Goal: Task Accomplishment & Management: Use online tool/utility

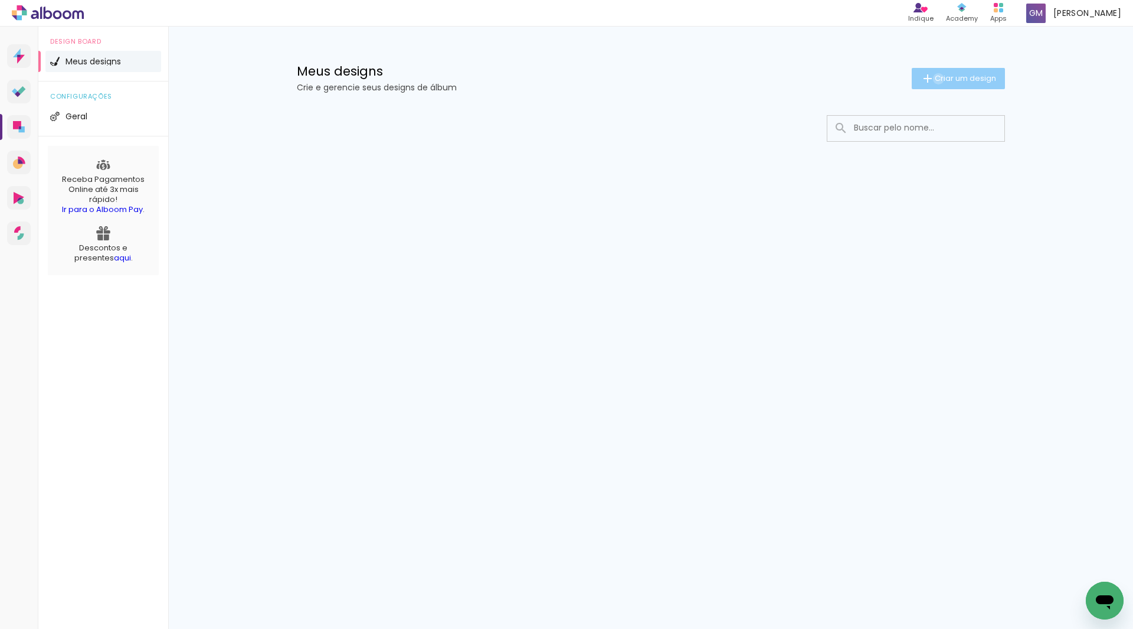
click at [936, 79] on span "Criar um design" at bounding box center [965, 78] width 61 height 8
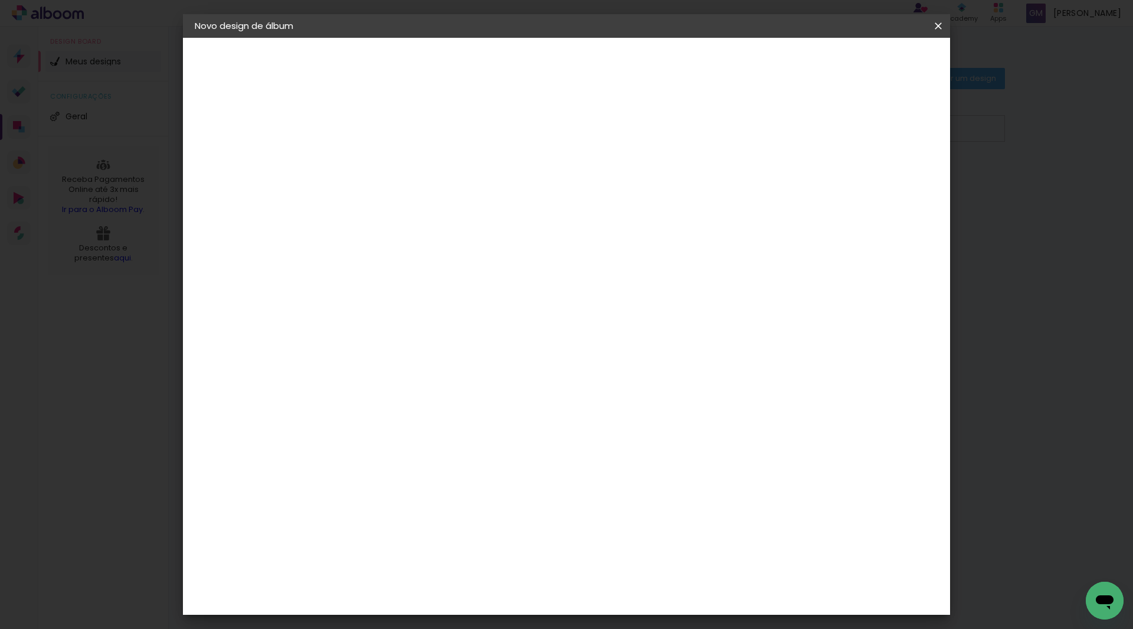
click at [388, 159] on input at bounding box center [388, 158] width 0 height 18
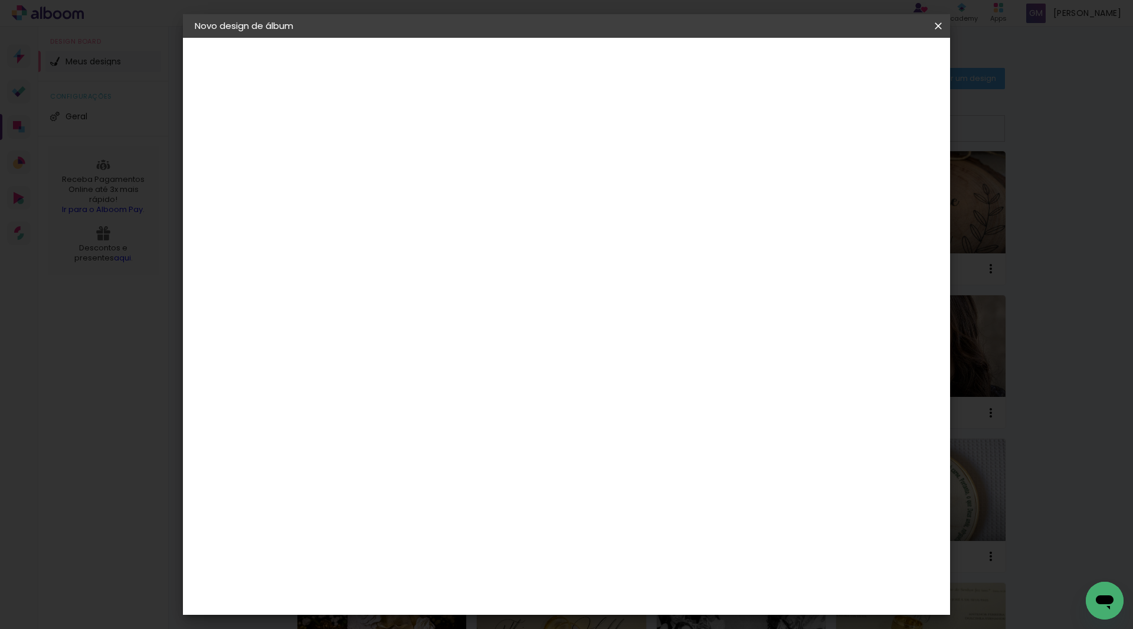
type input "ALBUM [PERSON_NAME] E [PERSON_NAME]"
type paper-input "ALBUM [PERSON_NAME] E [PERSON_NAME]"
click at [0, 0] on slot "Avançar" at bounding box center [0, 0] width 0 height 0
click at [473, 223] on input at bounding box center [417, 224] width 119 height 15
type input "LUIZ"
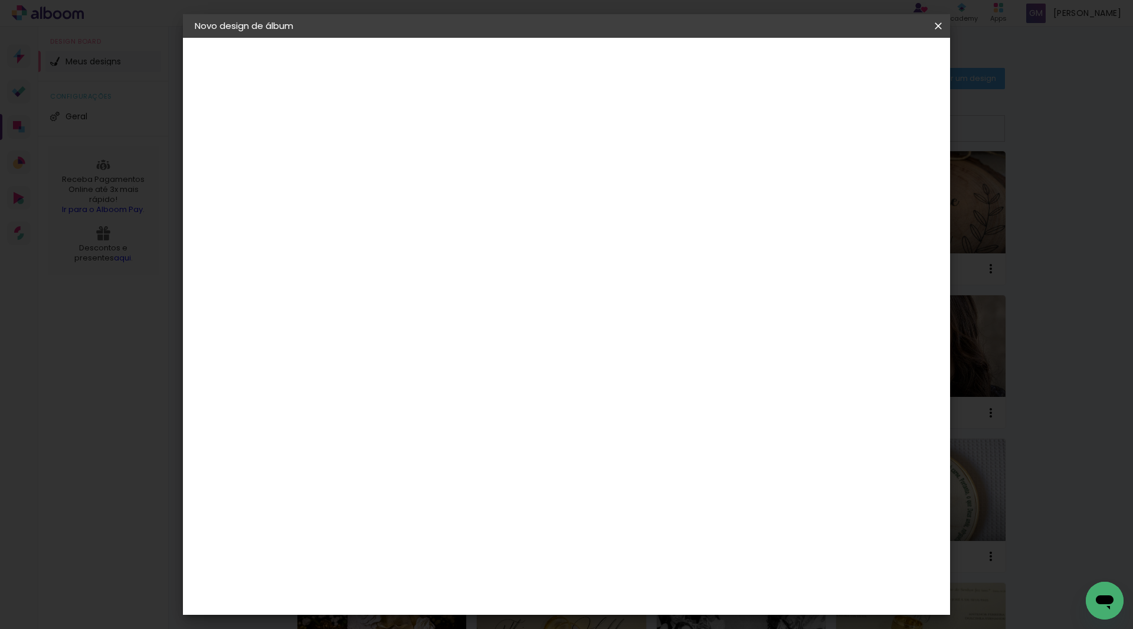
type paper-input "LUIZ"
click at [434, 264] on div "[PERSON_NAME]" at bounding box center [419, 266] width 79 height 9
click at [0, 0] on slot "Avançar" at bounding box center [0, 0] width 0 height 0
click at [434, 197] on input "text" at bounding box center [411, 206] width 46 height 18
click at [679, 192] on paper-item "Encadernados" at bounding box center [643, 196] width 236 height 24
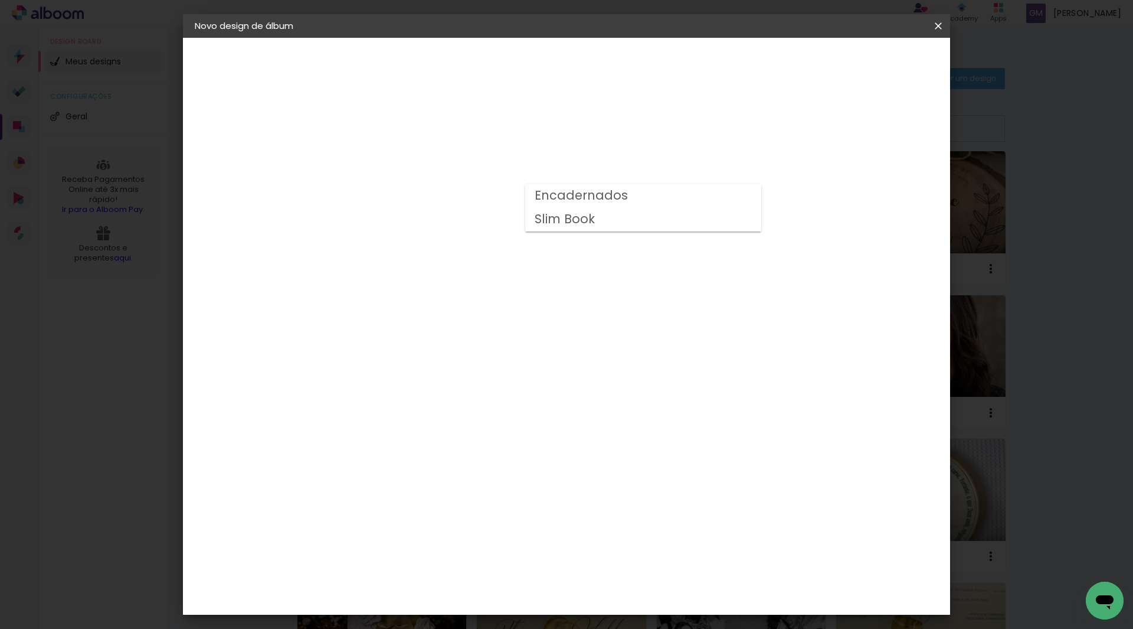
type input "Encadernados"
click at [0, 0] on slot "Avançar" at bounding box center [0, 0] width 0 height 0
click at [865, 64] on span "Iniciar design" at bounding box center [838, 62] width 54 height 8
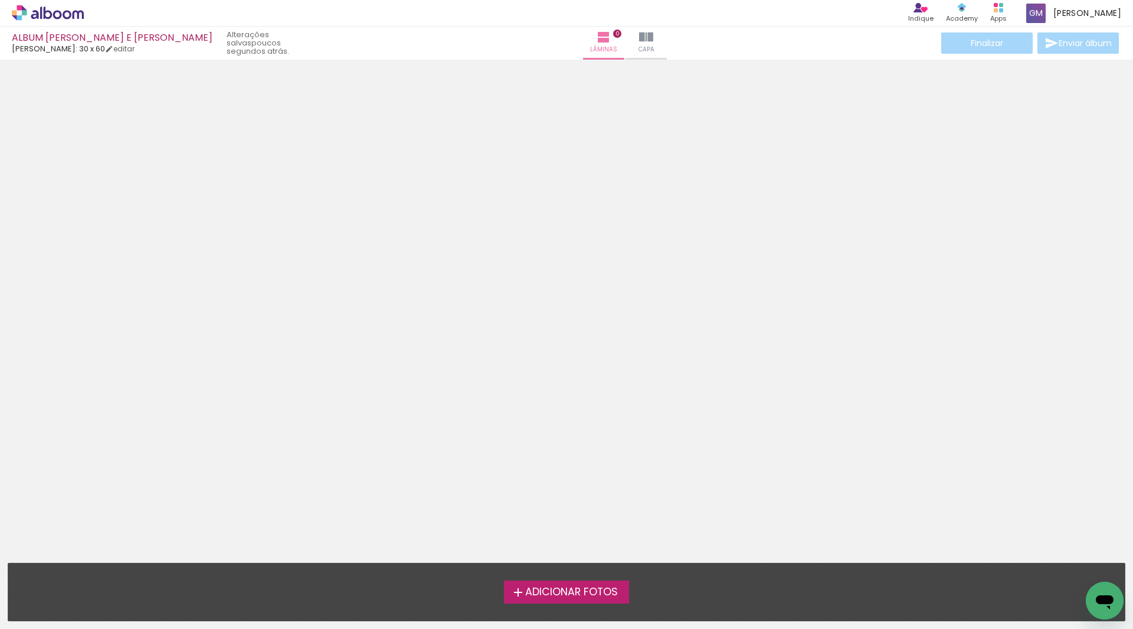
click at [618, 591] on span "Adicionar Fotos" at bounding box center [571, 592] width 93 height 11
click at [0, 0] on input "file" at bounding box center [0, 0] width 0 height 0
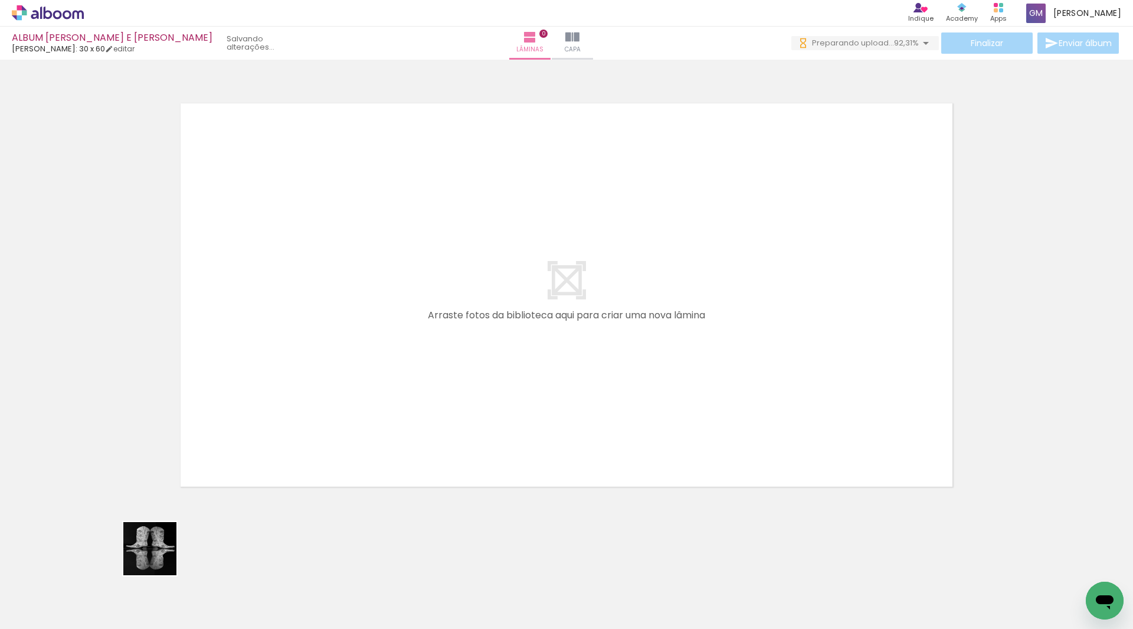
drag, startPoint x: 159, startPoint y: 557, endPoint x: 321, endPoint y: 396, distance: 228.8
click at [321, 396] on quentale-workspace at bounding box center [566, 314] width 1133 height 629
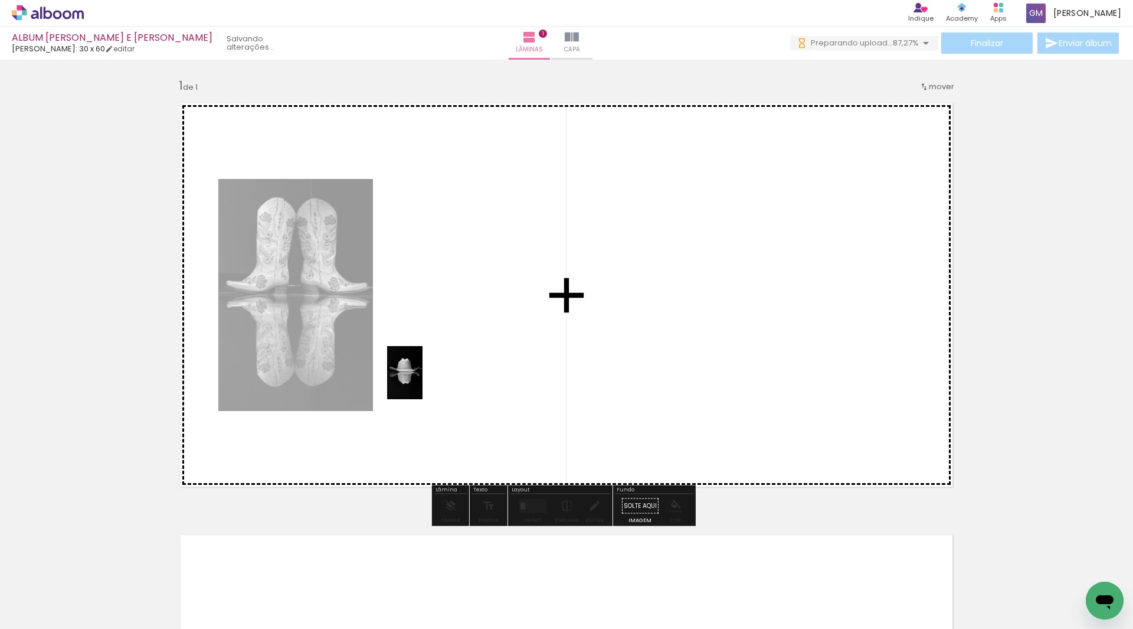
drag, startPoint x: 191, startPoint y: 588, endPoint x: 423, endPoint y: 381, distance: 310.7
click at [423, 381] on quentale-workspace at bounding box center [566, 314] width 1133 height 629
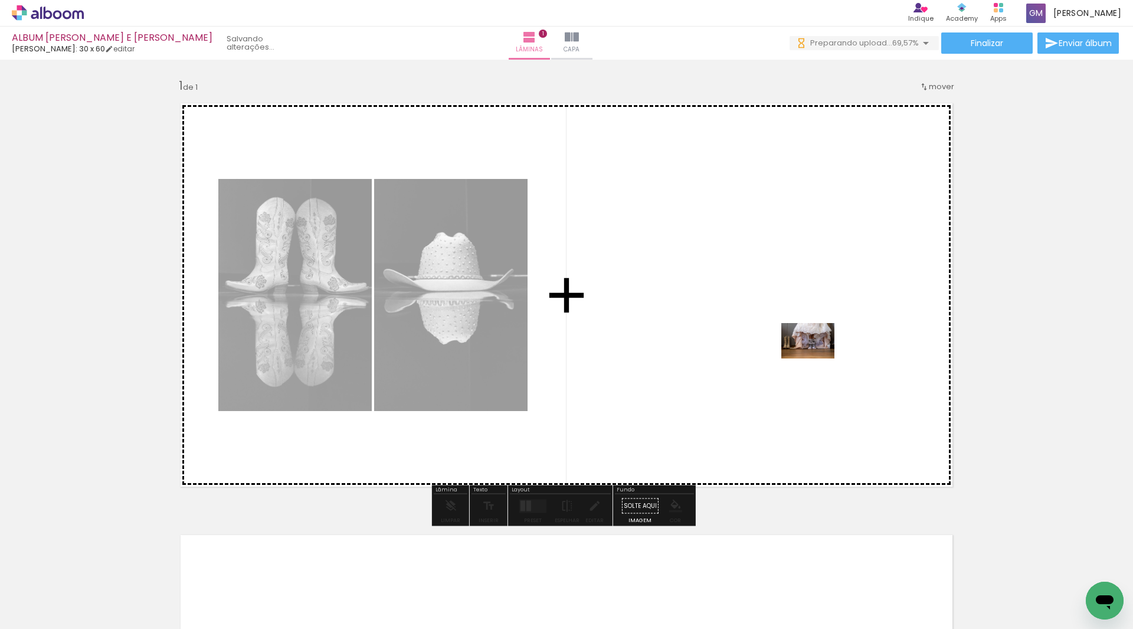
drag, startPoint x: 586, startPoint y: 581, endPoint x: 817, endPoint y: 358, distance: 321.1
click at [817, 358] on quentale-workspace at bounding box center [566, 314] width 1133 height 629
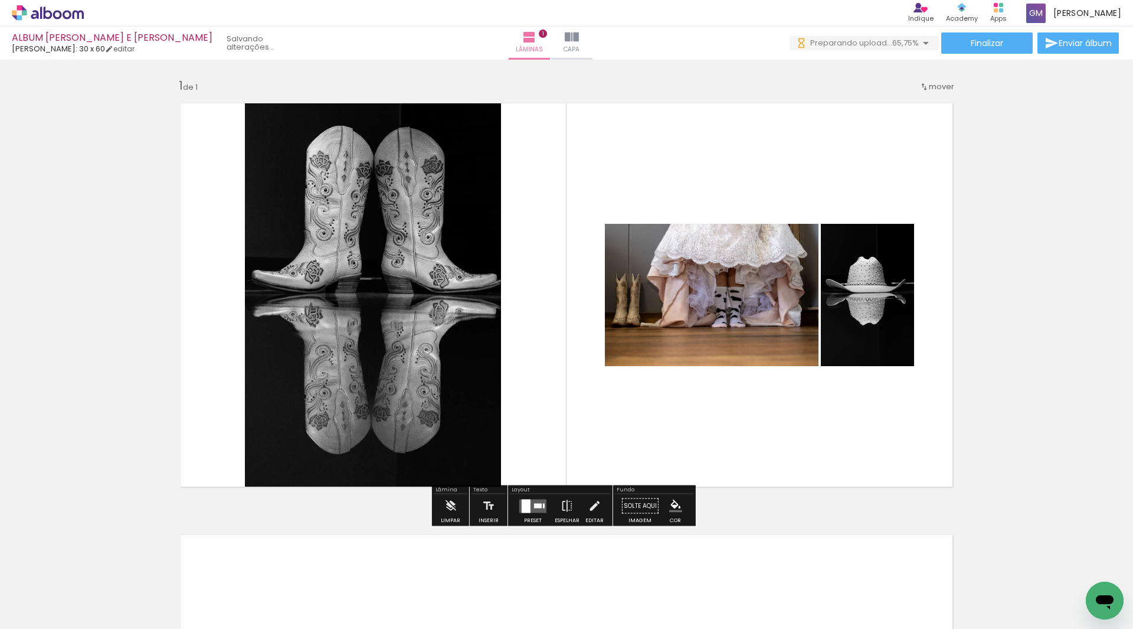
click at [534, 504] on div at bounding box center [538, 505] width 8 height 5
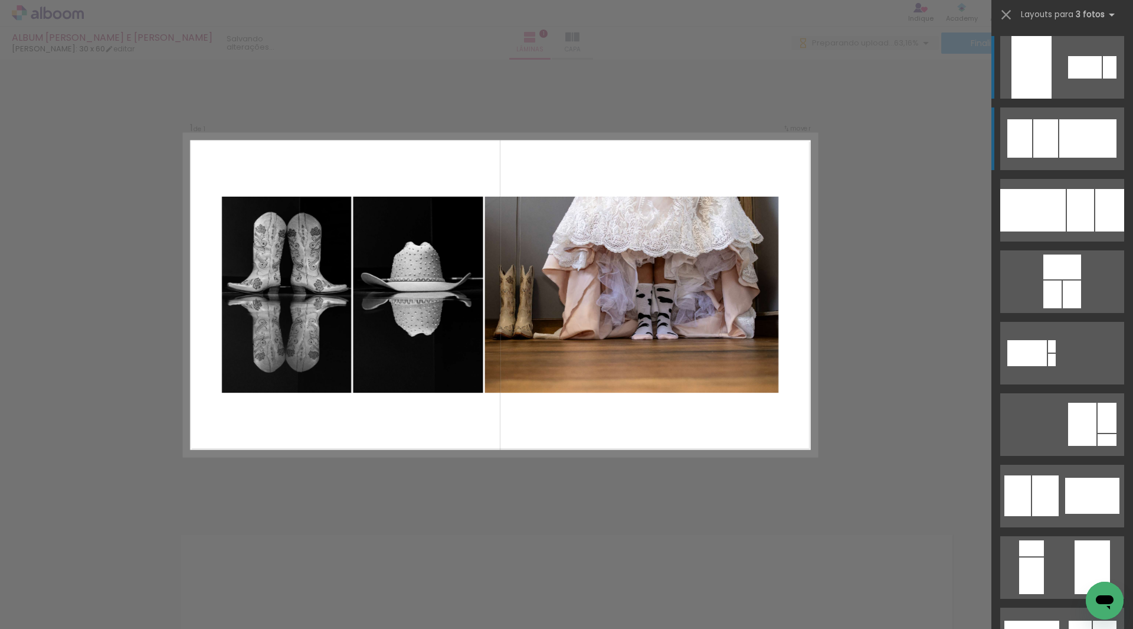
click at [1087, 125] on div at bounding box center [1088, 138] width 57 height 38
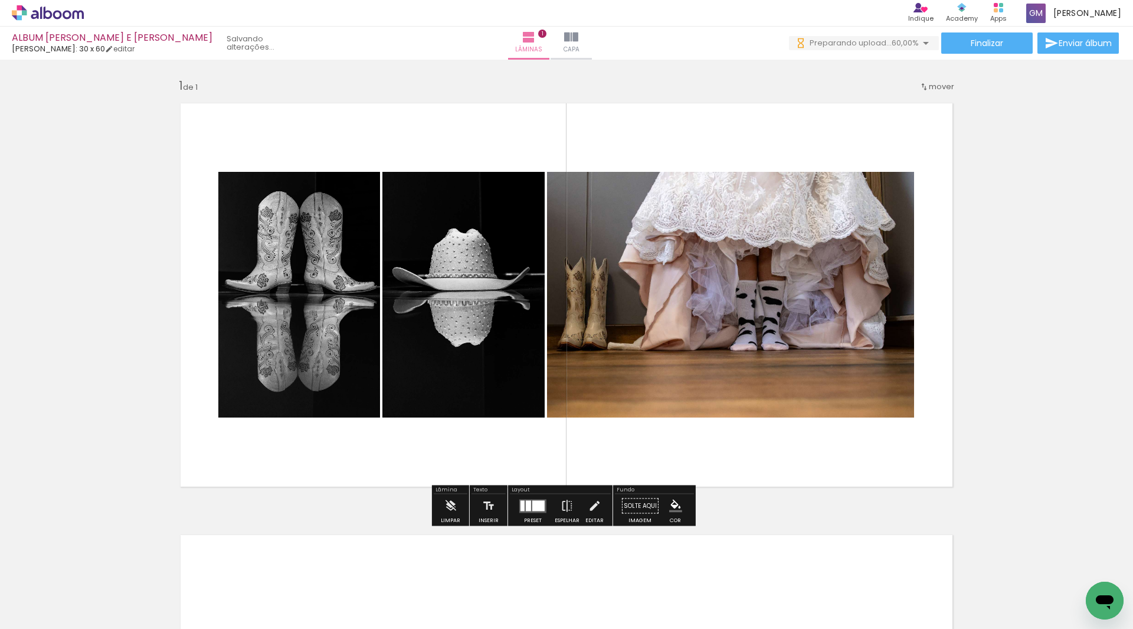
click at [0, 0] on slot "P&B" at bounding box center [0, 0] width 0 height 0
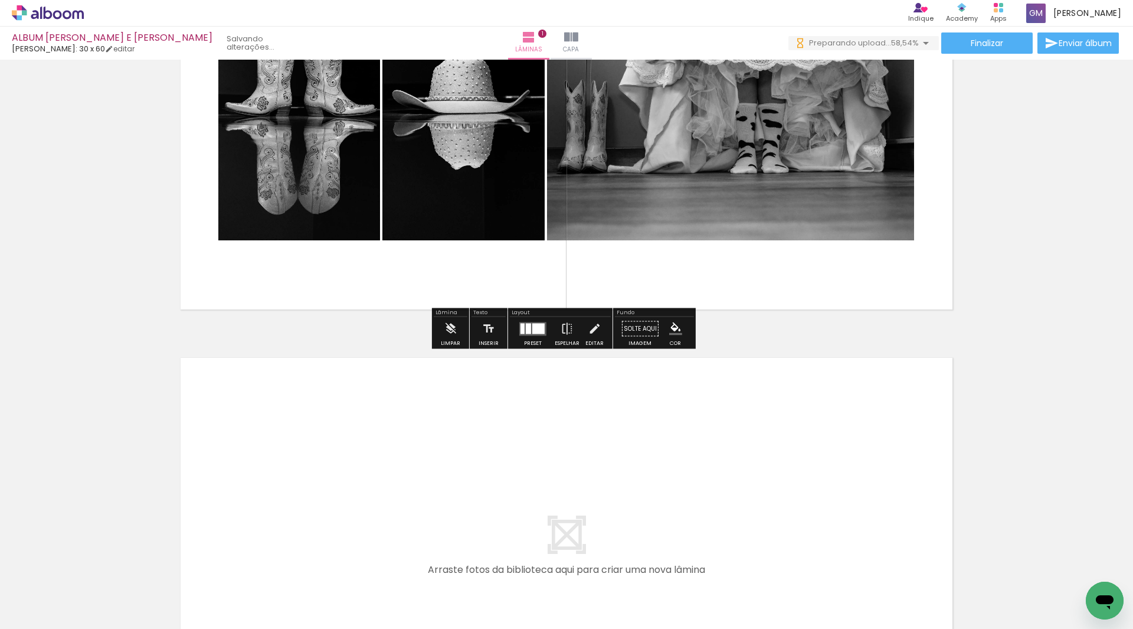
scroll to position [236, 0]
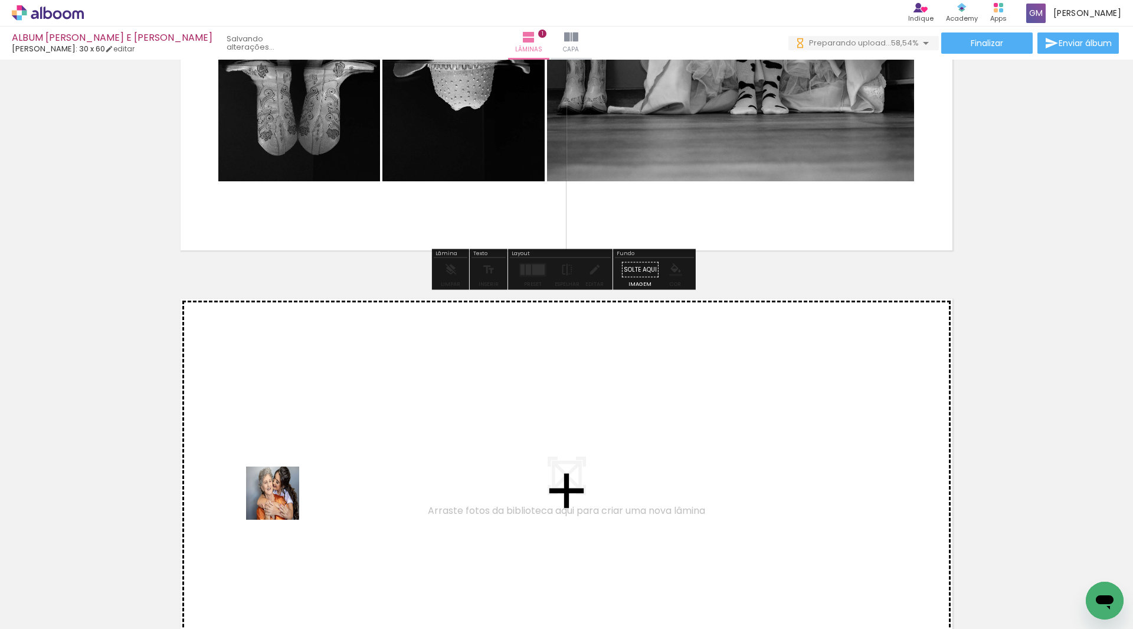
drag, startPoint x: 272, startPoint y: 538, endPoint x: 282, endPoint y: 496, distance: 42.7
click at [282, 496] on quentale-workspace at bounding box center [566, 314] width 1133 height 629
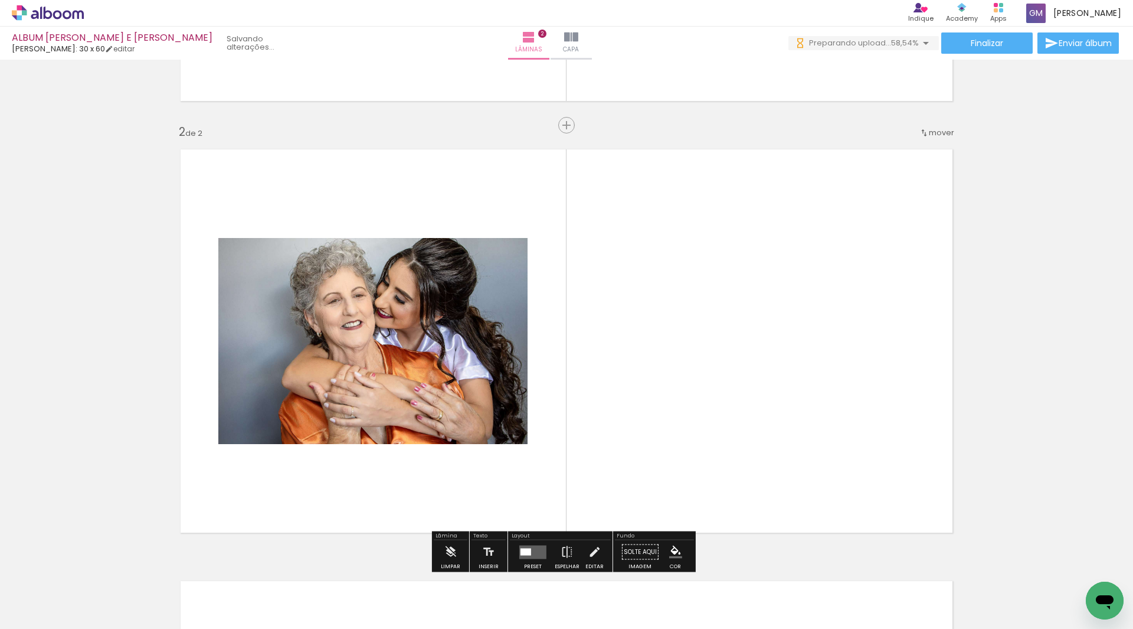
scroll to position [419, 0]
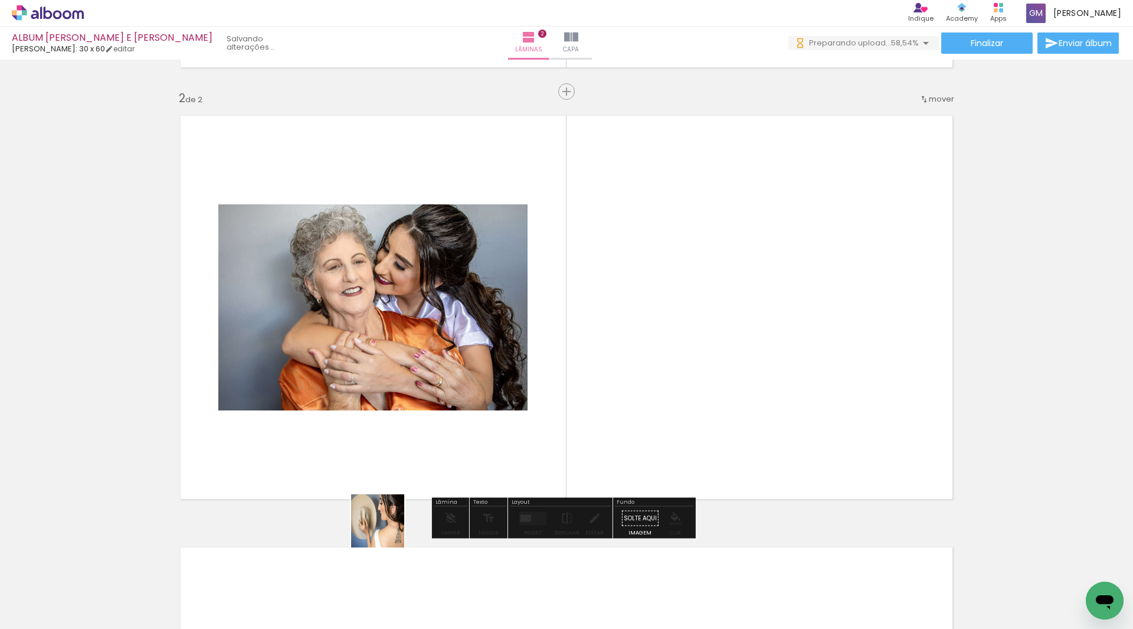
drag, startPoint x: 323, startPoint y: 591, endPoint x: 401, endPoint y: 532, distance: 97.9
click at [429, 478] on quentale-workspace at bounding box center [566, 314] width 1133 height 629
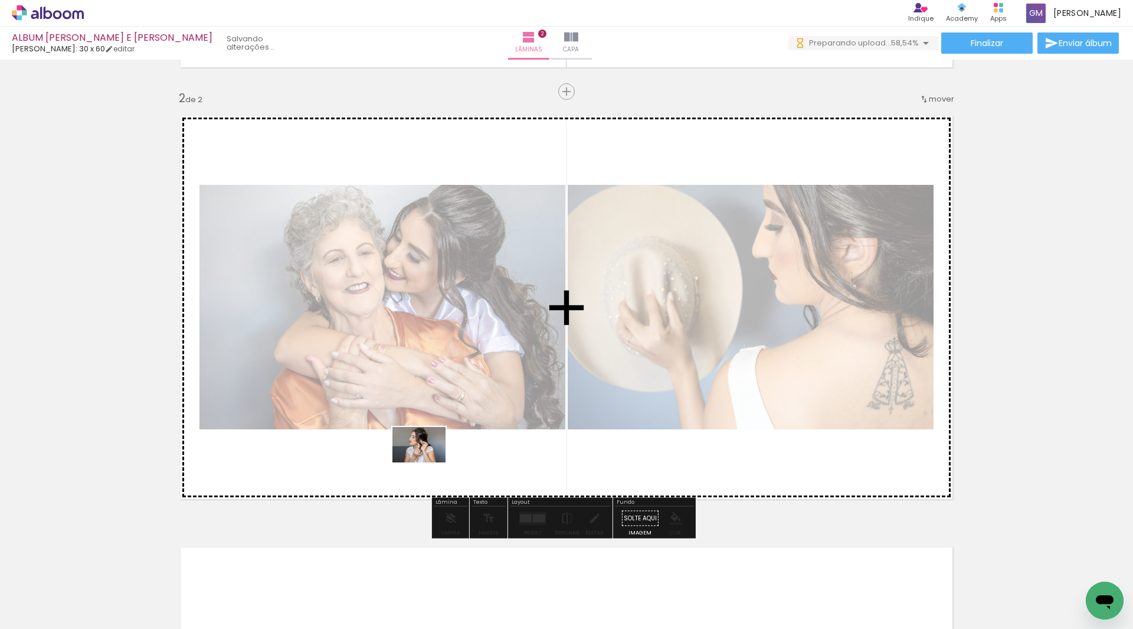
drag, startPoint x: 387, startPoint y: 589, endPoint x: 428, endPoint y: 462, distance: 132.9
click at [428, 462] on quentale-workspace at bounding box center [566, 314] width 1133 height 629
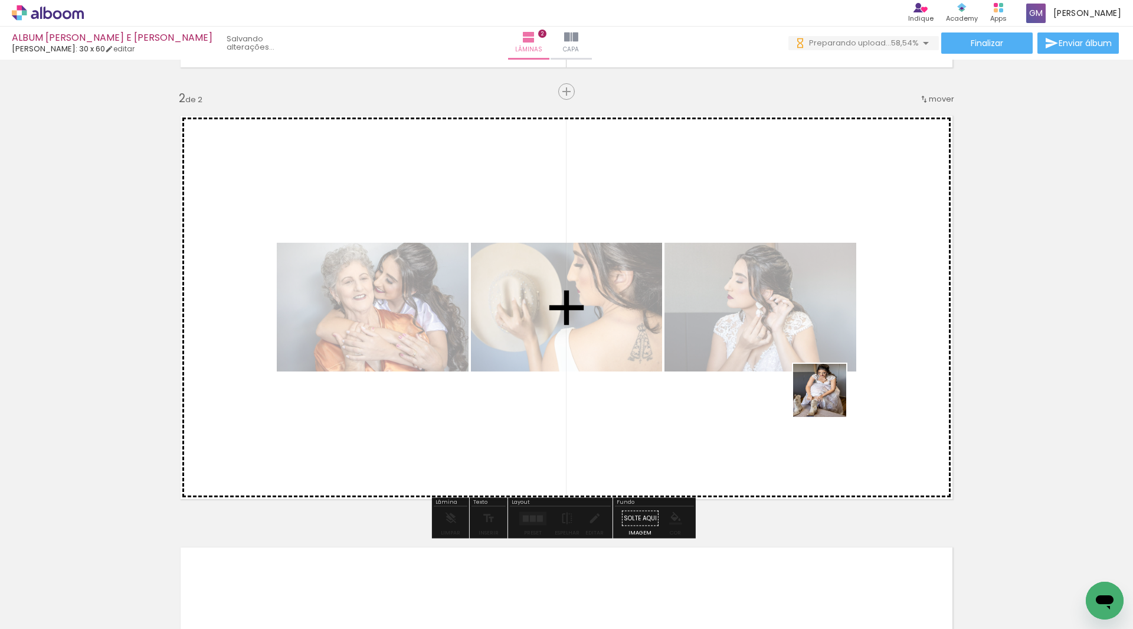
drag, startPoint x: 649, startPoint y: 589, endPoint x: 803, endPoint y: 412, distance: 235.1
click at [840, 387] on quentale-workspace at bounding box center [566, 314] width 1133 height 629
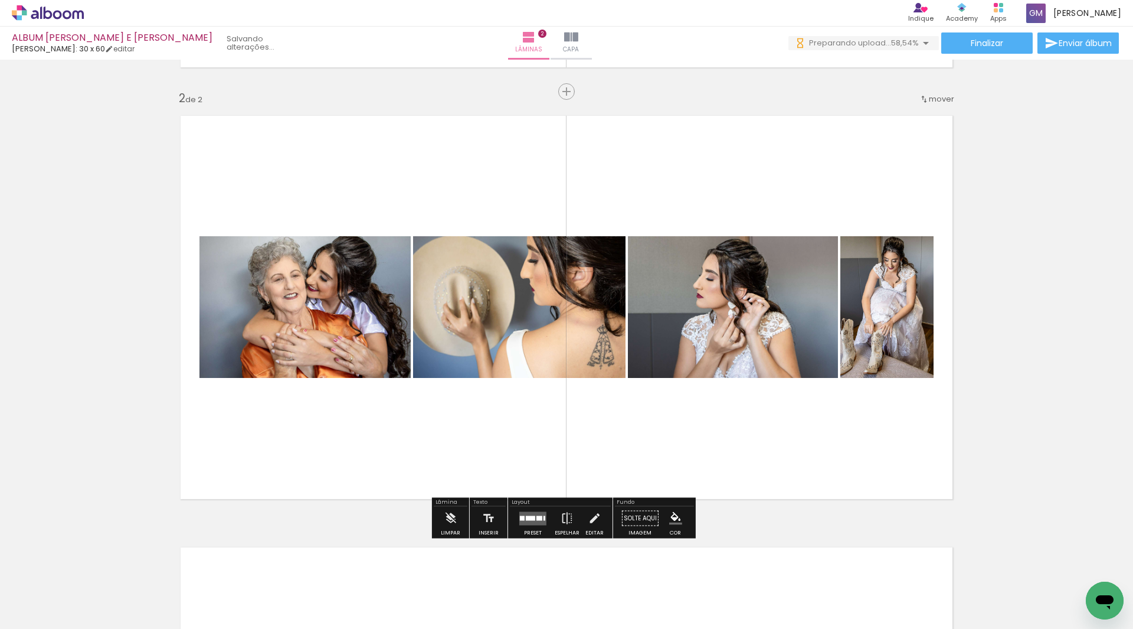
click at [533, 518] on quentale-layouter at bounding box center [533, 518] width 27 height 14
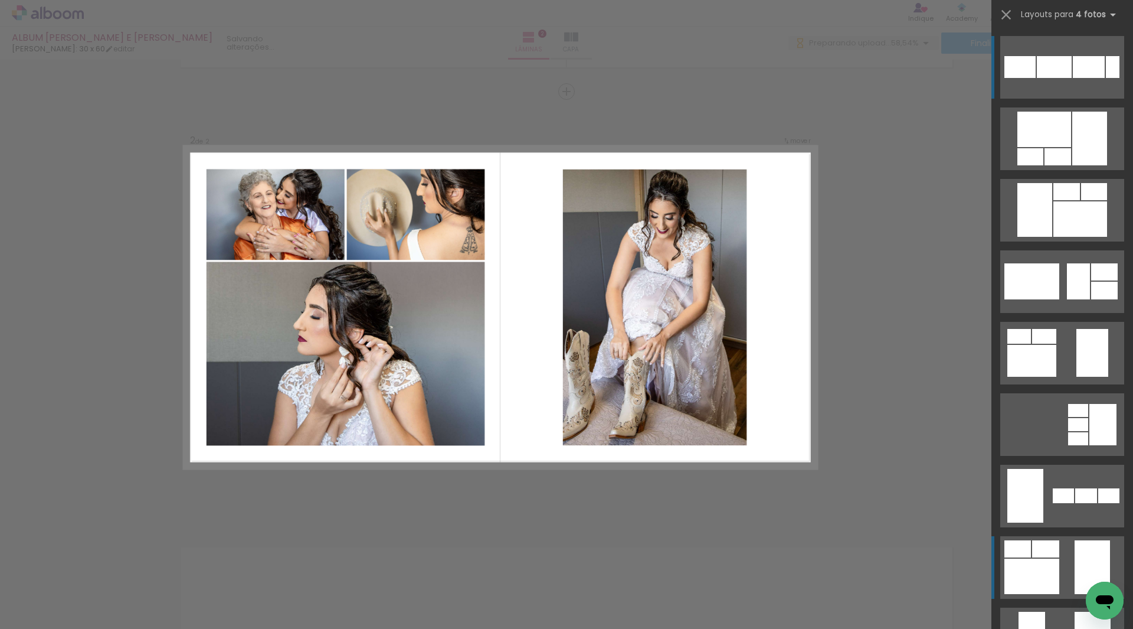
click at [1047, 566] on div at bounding box center [1032, 575] width 55 height 35
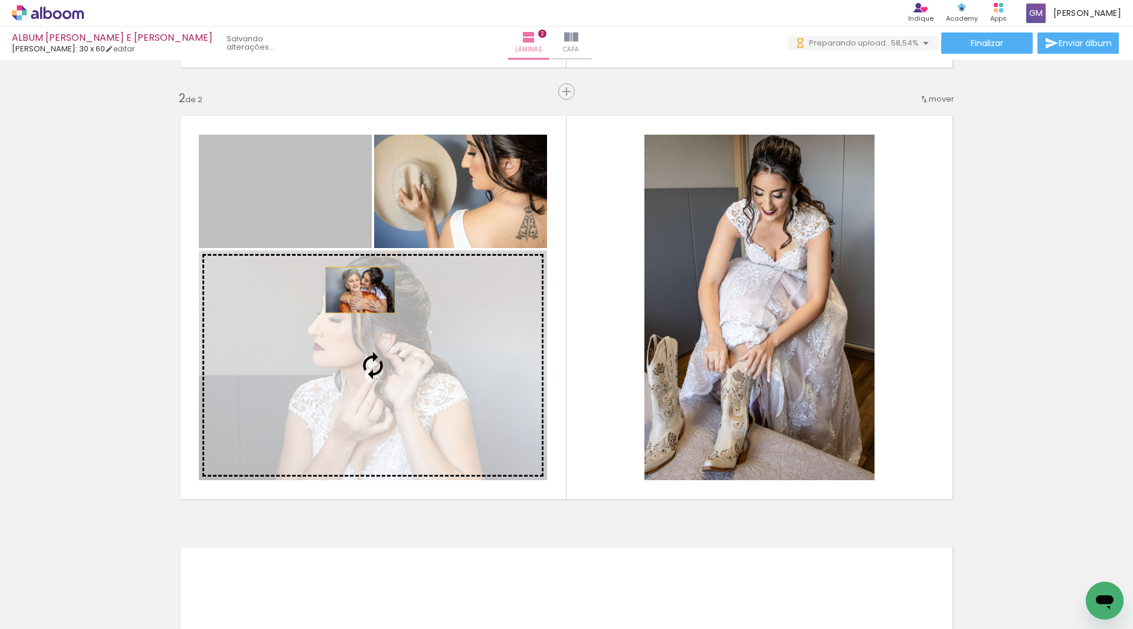
drag, startPoint x: 324, startPoint y: 213, endPoint x: 357, endPoint y: 304, distance: 96.5
click at [0, 0] on slot at bounding box center [0, 0] width 0 height 0
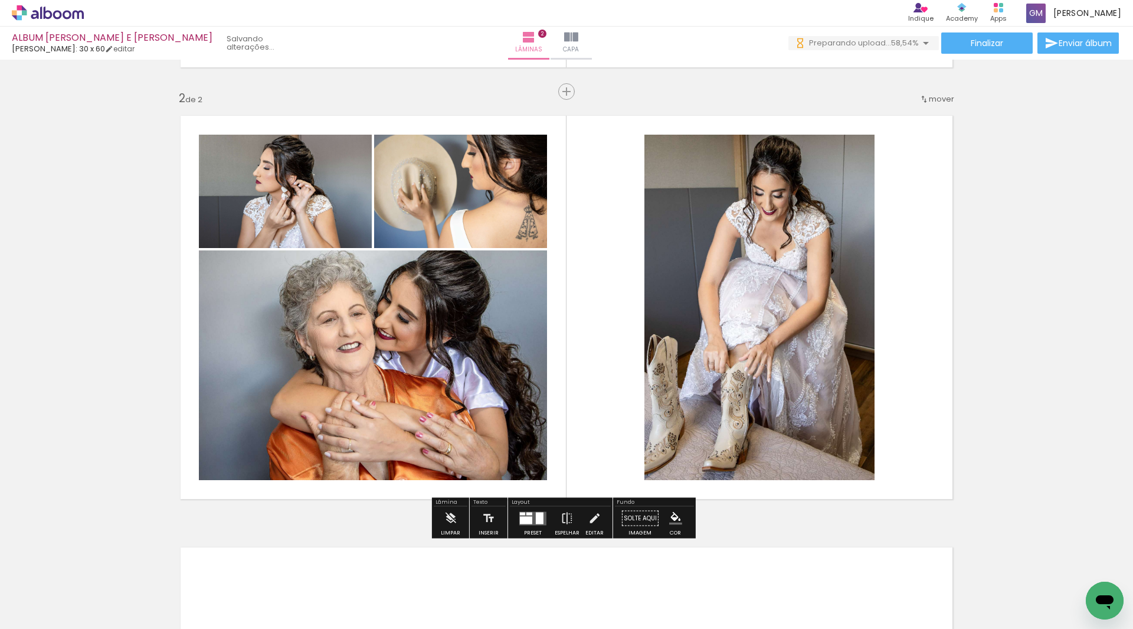
scroll to position [596, 0]
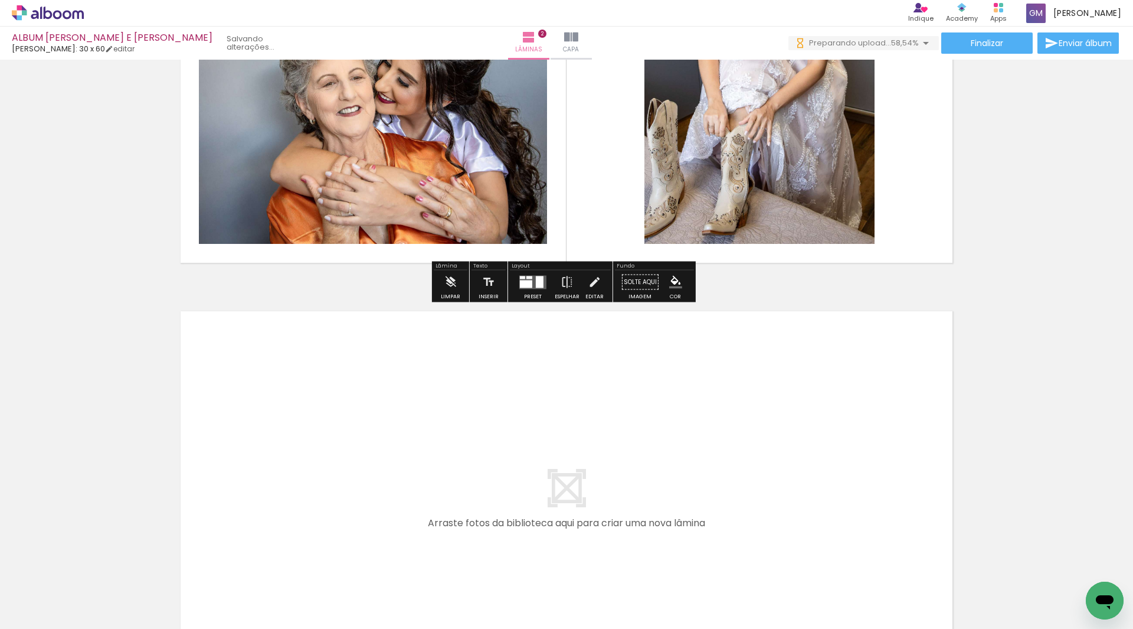
drag, startPoint x: 447, startPoint y: 599, endPoint x: 468, endPoint y: 577, distance: 29.6
click at [449, 521] on quentale-workspace at bounding box center [566, 314] width 1133 height 629
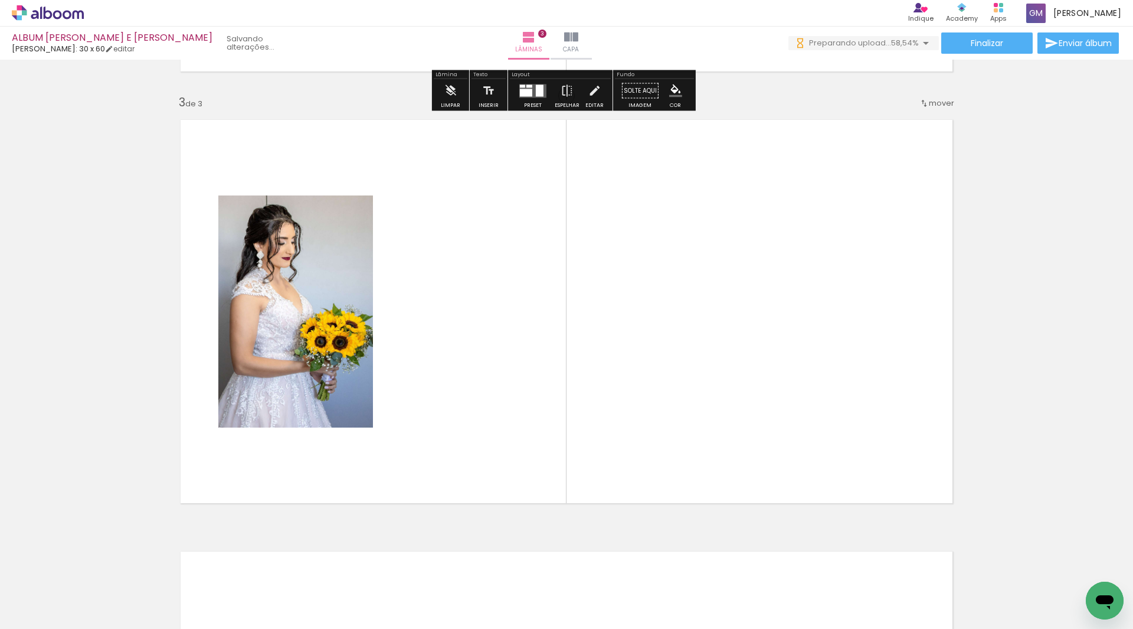
scroll to position [851, 0]
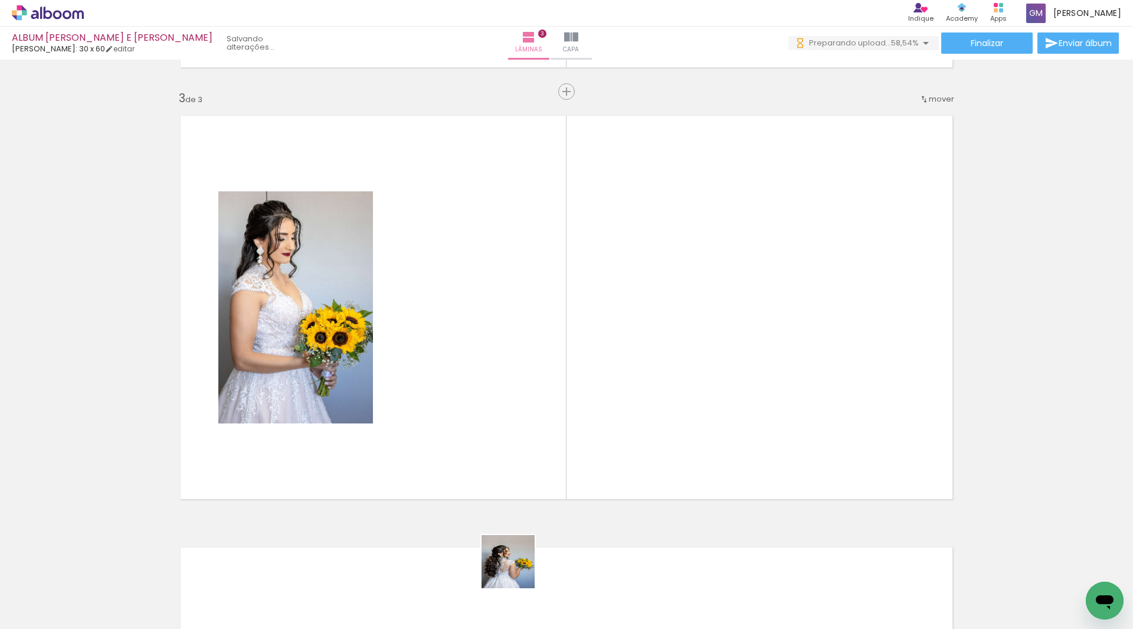
drag, startPoint x: 517, startPoint y: 587, endPoint x: 571, endPoint y: 505, distance: 98.4
click at [520, 458] on quentale-workspace at bounding box center [566, 314] width 1133 height 629
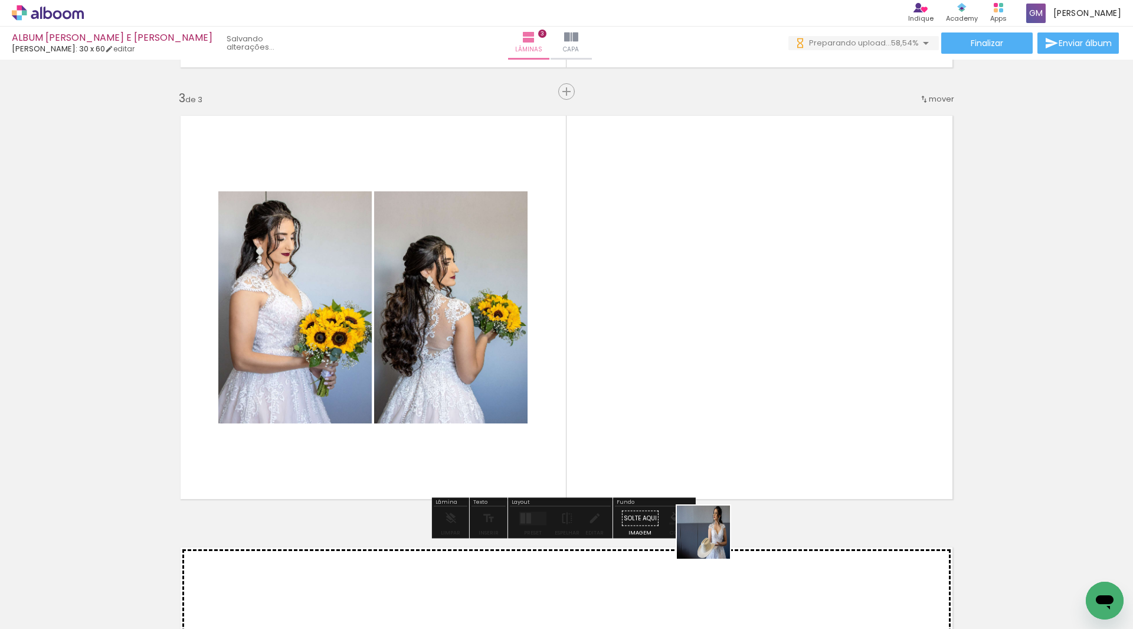
drag, startPoint x: 720, startPoint y: 587, endPoint x: 743, endPoint y: 550, distance: 43.7
click at [698, 443] on quentale-workspace at bounding box center [566, 314] width 1133 height 629
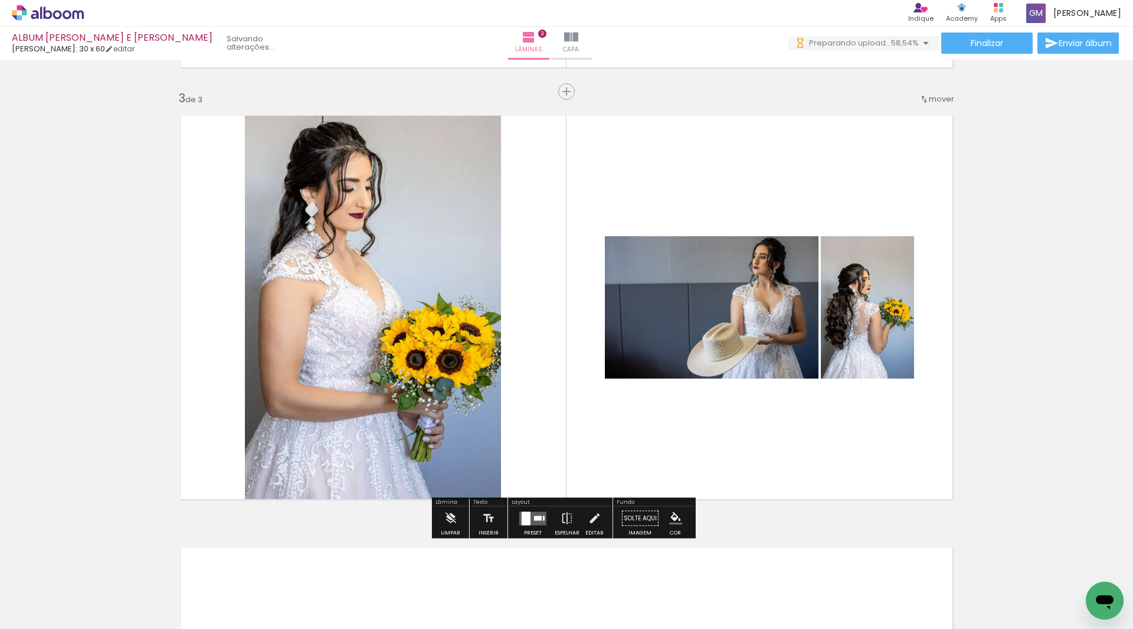
drag, startPoint x: 783, startPoint y: 602, endPoint x: 852, endPoint y: 393, distance: 220.5
click at [852, 393] on quentale-workspace at bounding box center [566, 314] width 1133 height 629
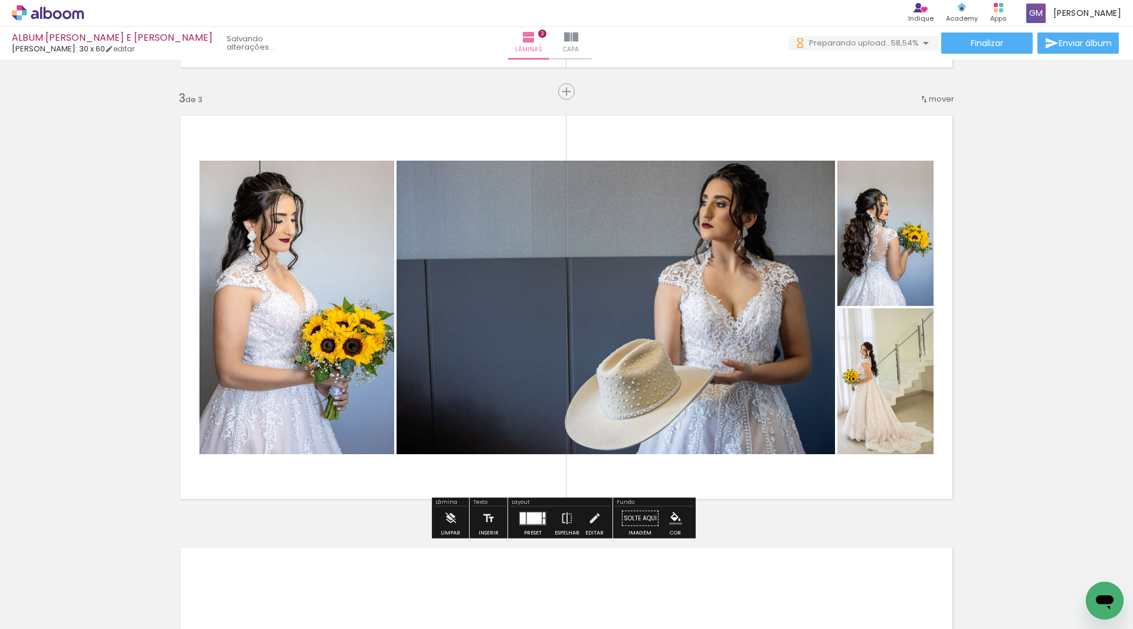
click at [534, 517] on div at bounding box center [534, 518] width 15 height 12
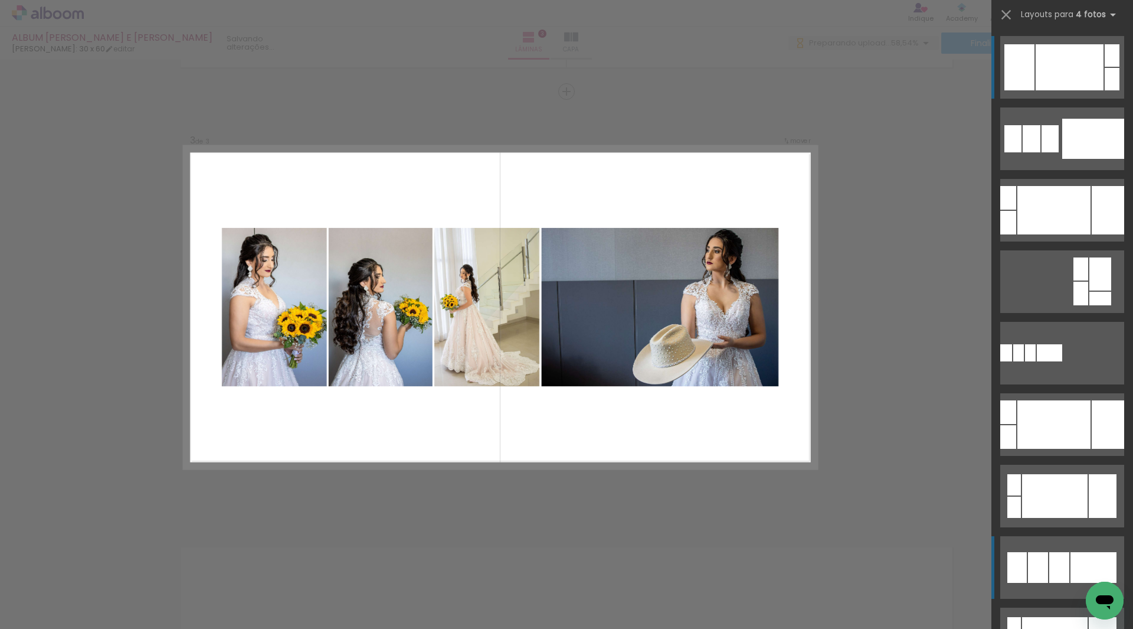
click at [1071, 563] on div at bounding box center [1094, 567] width 46 height 31
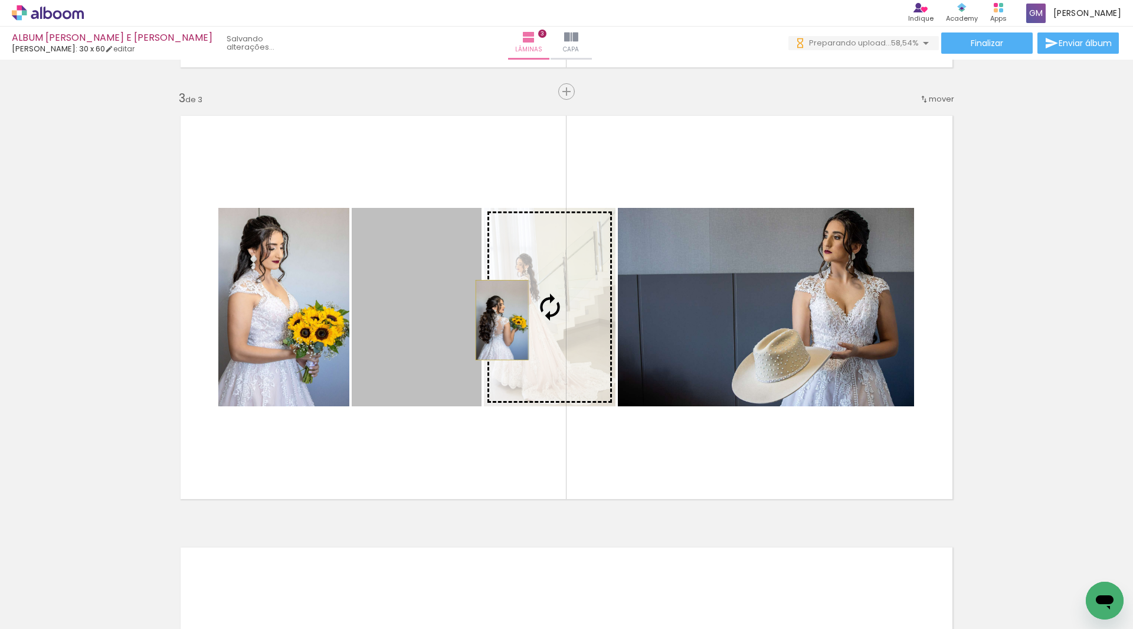
drag, startPoint x: 394, startPoint y: 334, endPoint x: 498, endPoint y: 320, distance: 104.3
click at [0, 0] on slot at bounding box center [0, 0] width 0 height 0
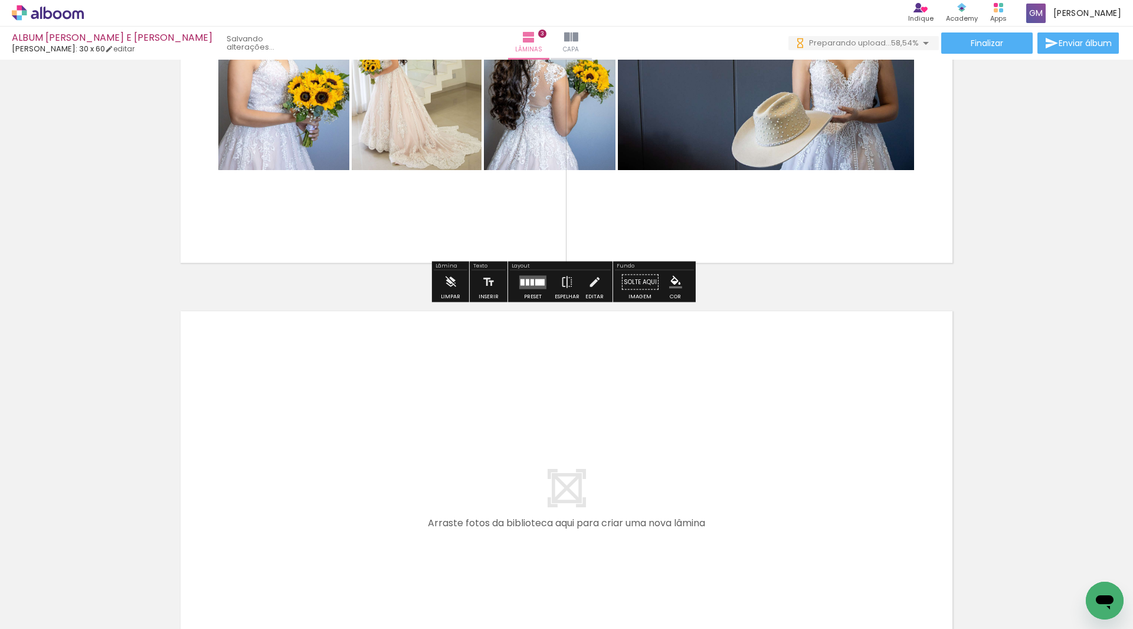
scroll to position [1264, 0]
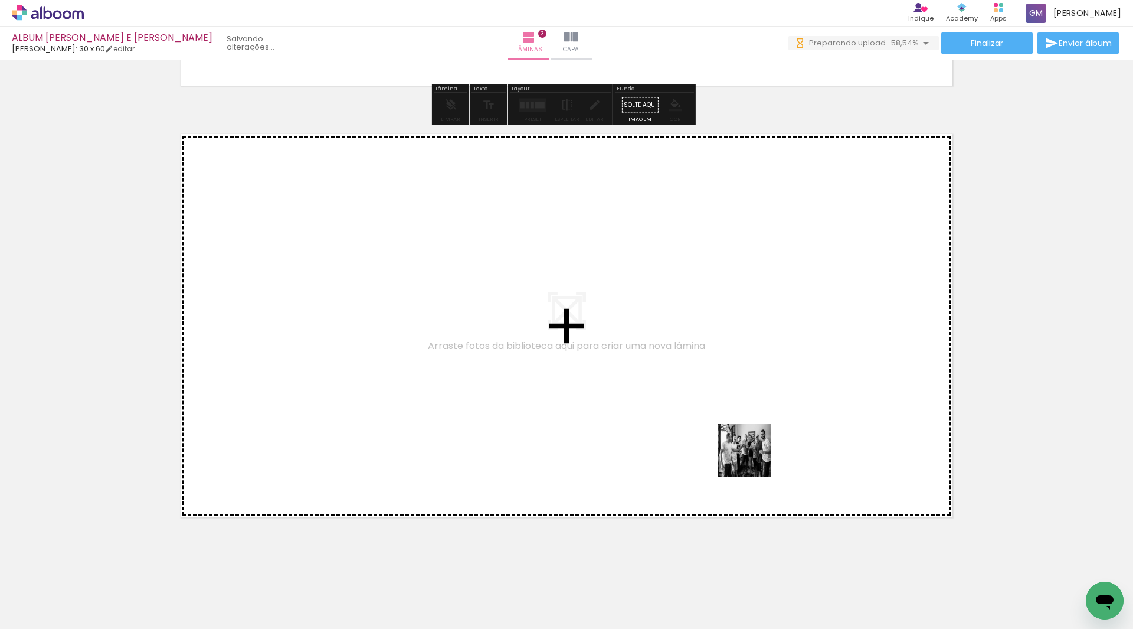
drag, startPoint x: 847, startPoint y: 583, endPoint x: 819, endPoint y: 543, distance: 49.0
click at [731, 440] on quentale-workspace at bounding box center [566, 314] width 1133 height 629
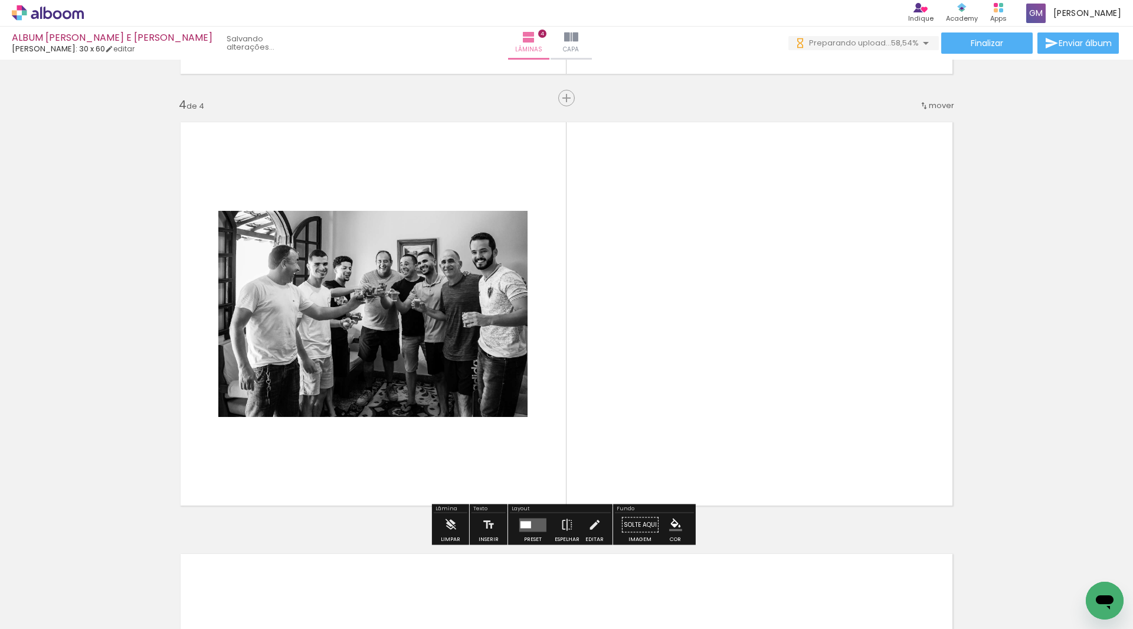
scroll to position [1282, 0]
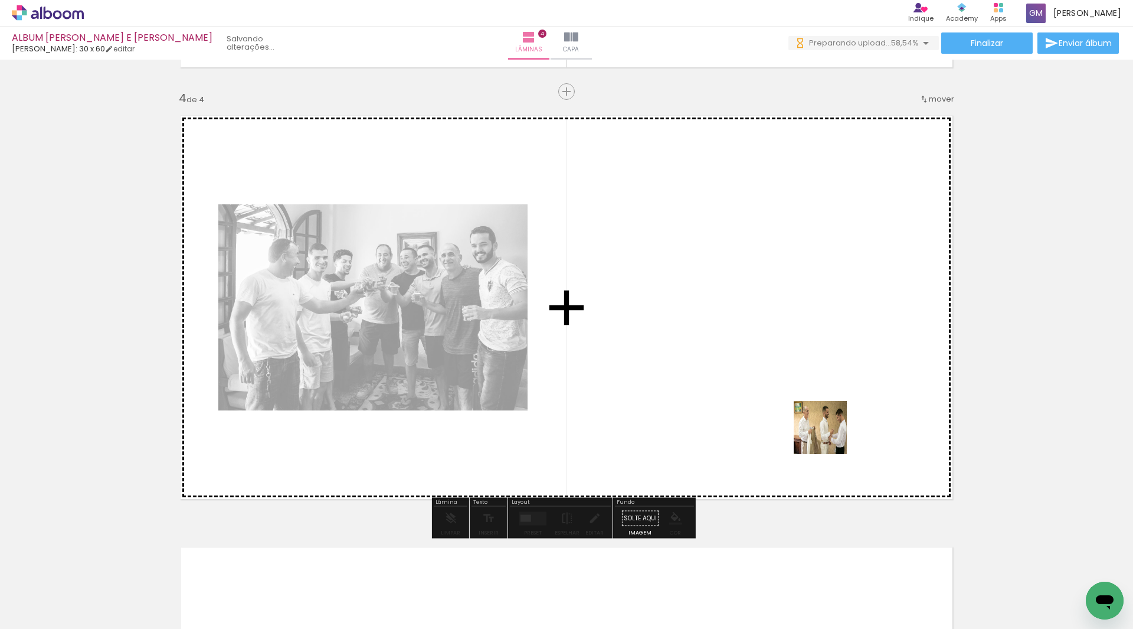
drag, startPoint x: 914, startPoint y: 587, endPoint x: 829, endPoint y: 436, distance: 173.1
click at [829, 436] on quentale-workspace at bounding box center [566, 314] width 1133 height 629
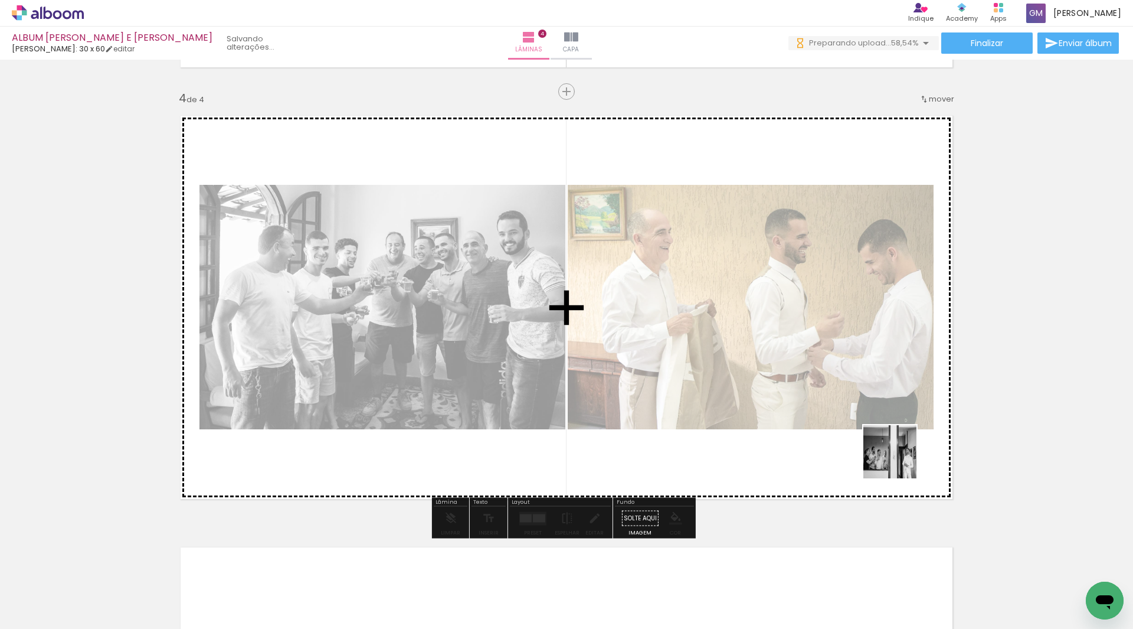
drag, startPoint x: 958, startPoint y: 553, endPoint x: 896, endPoint y: 456, distance: 115.0
click at [896, 456] on quentale-workspace at bounding box center [566, 314] width 1133 height 629
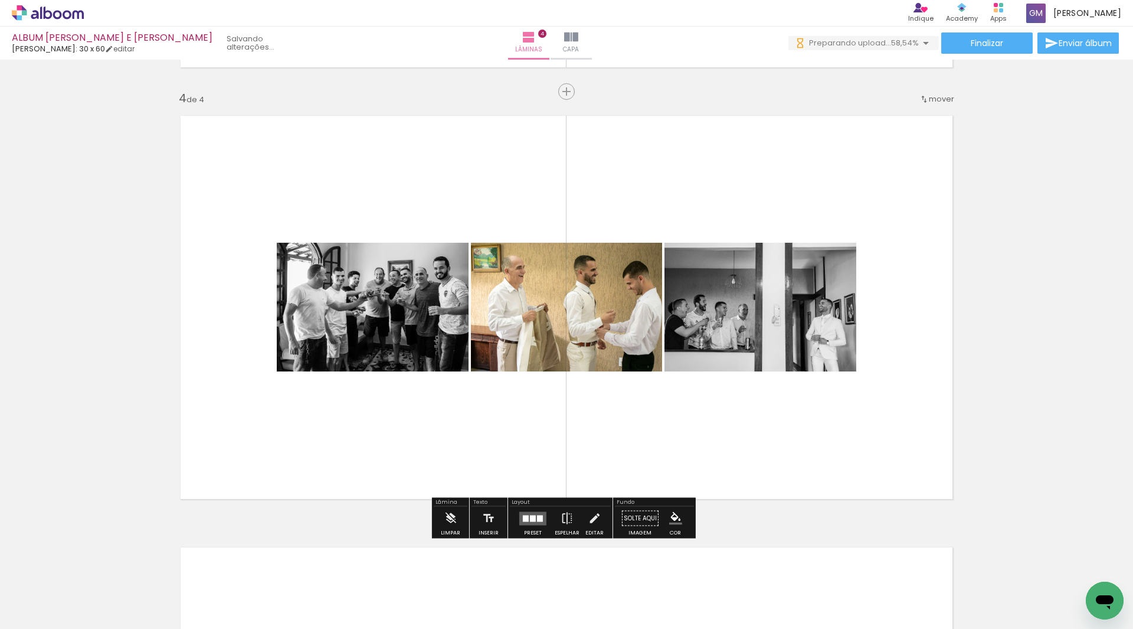
click at [0, 0] on slot "P&B" at bounding box center [0, 0] width 0 height 0
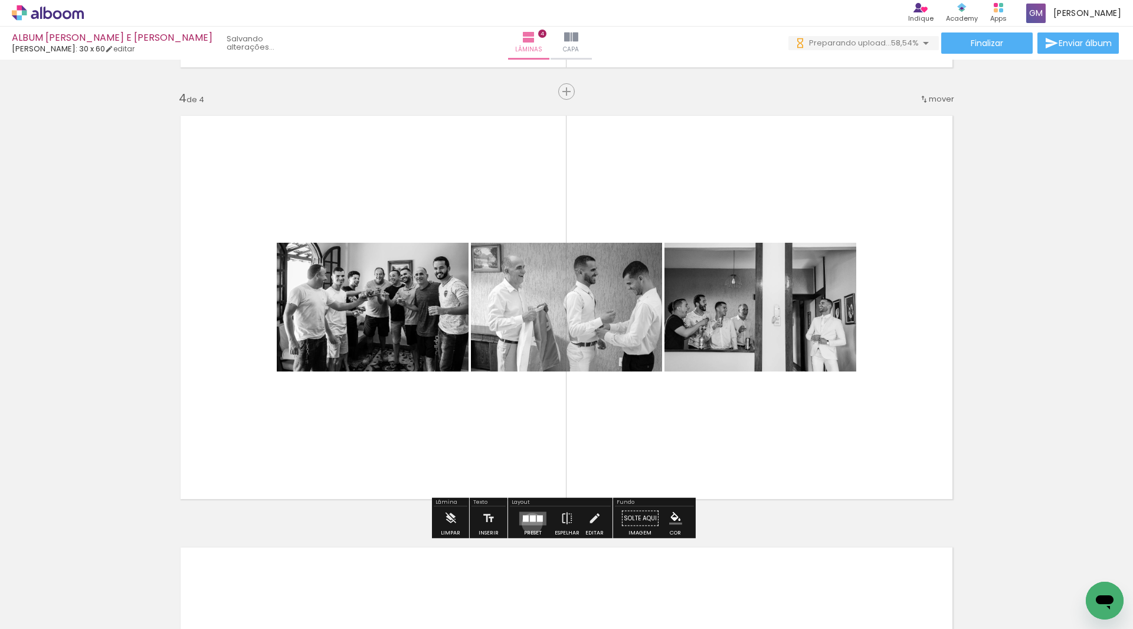
click at [530, 523] on quentale-layouter at bounding box center [533, 518] width 27 height 14
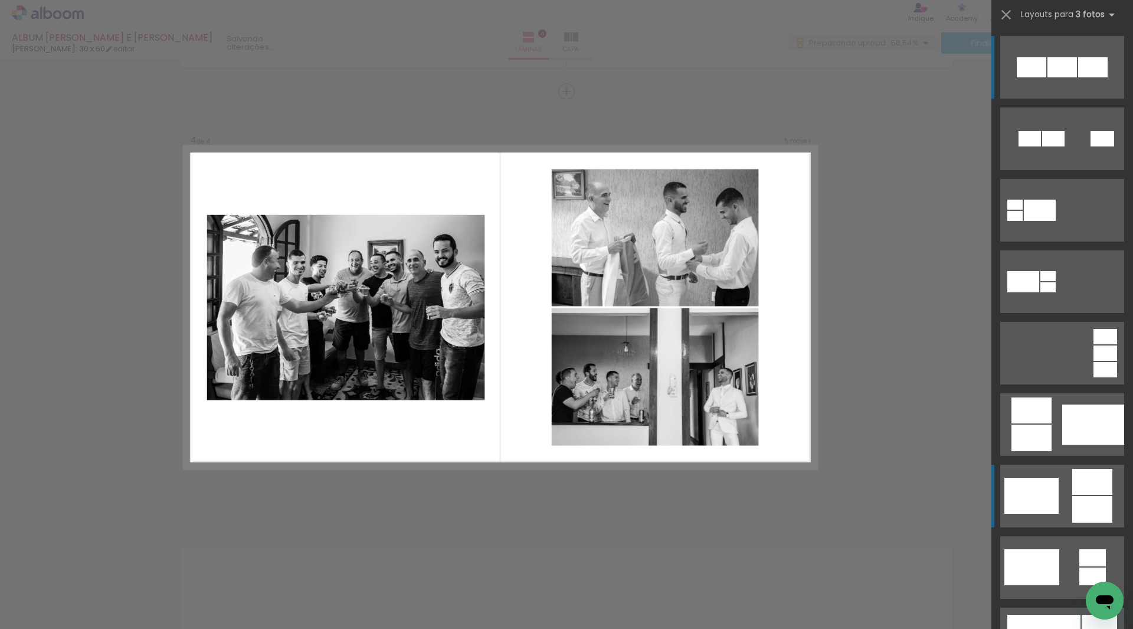
click at [1079, 489] on div at bounding box center [1093, 482] width 40 height 26
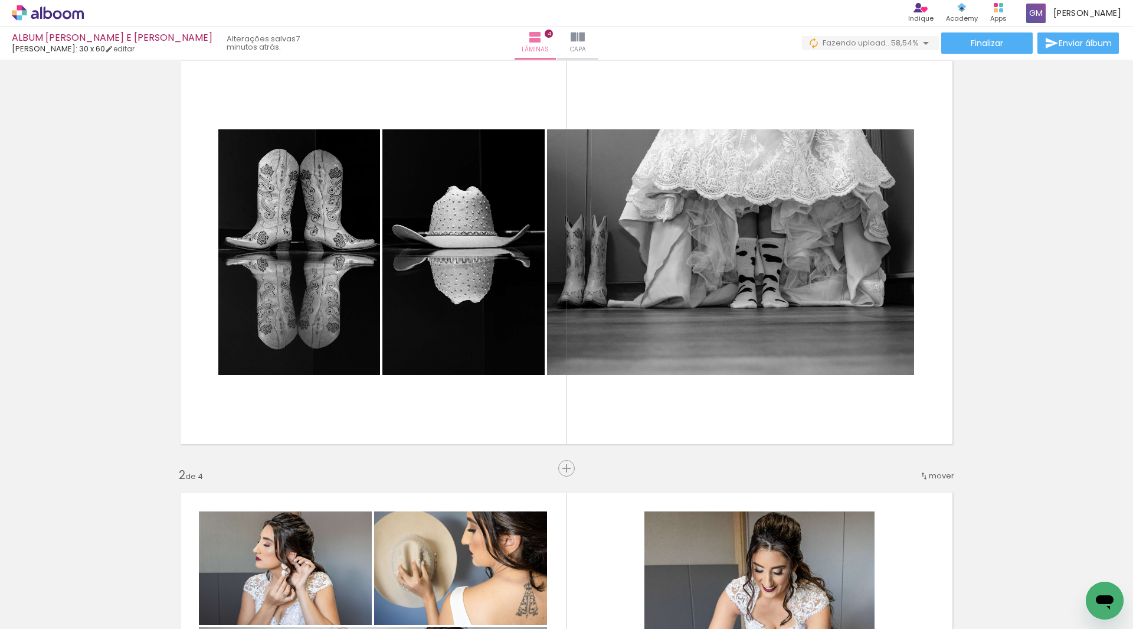
scroll to position [0, 0]
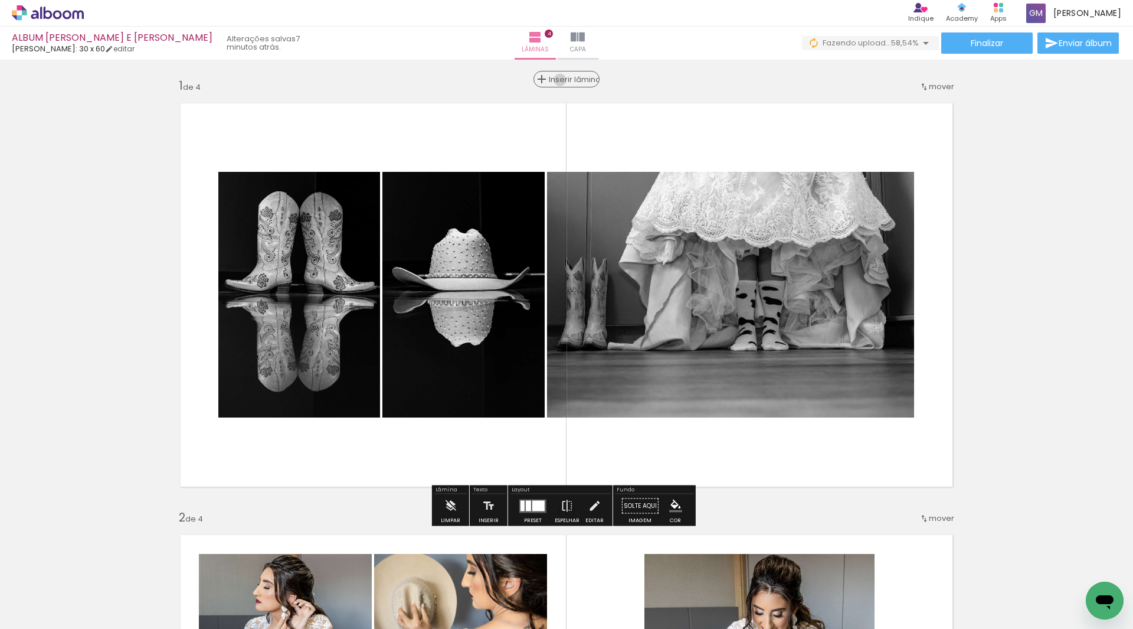
click at [560, 80] on span "Inserir lâmina" at bounding box center [572, 80] width 46 height 8
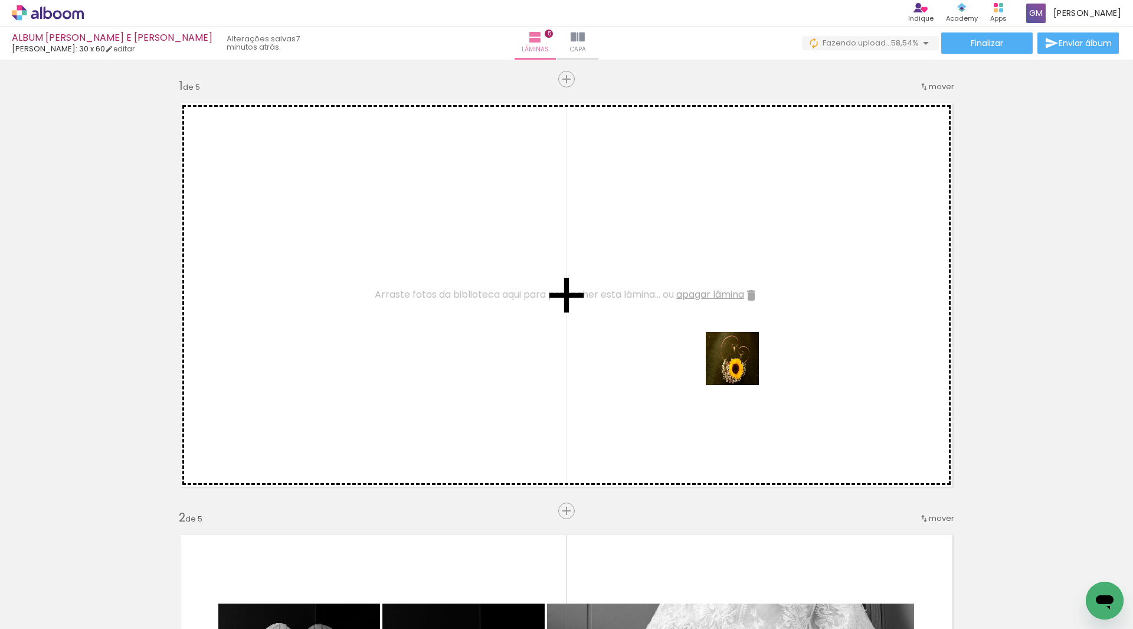
drag, startPoint x: 1047, startPoint y: 586, endPoint x: 739, endPoint y: 366, distance: 377.9
click at [739, 366] on quentale-workspace at bounding box center [566, 314] width 1133 height 629
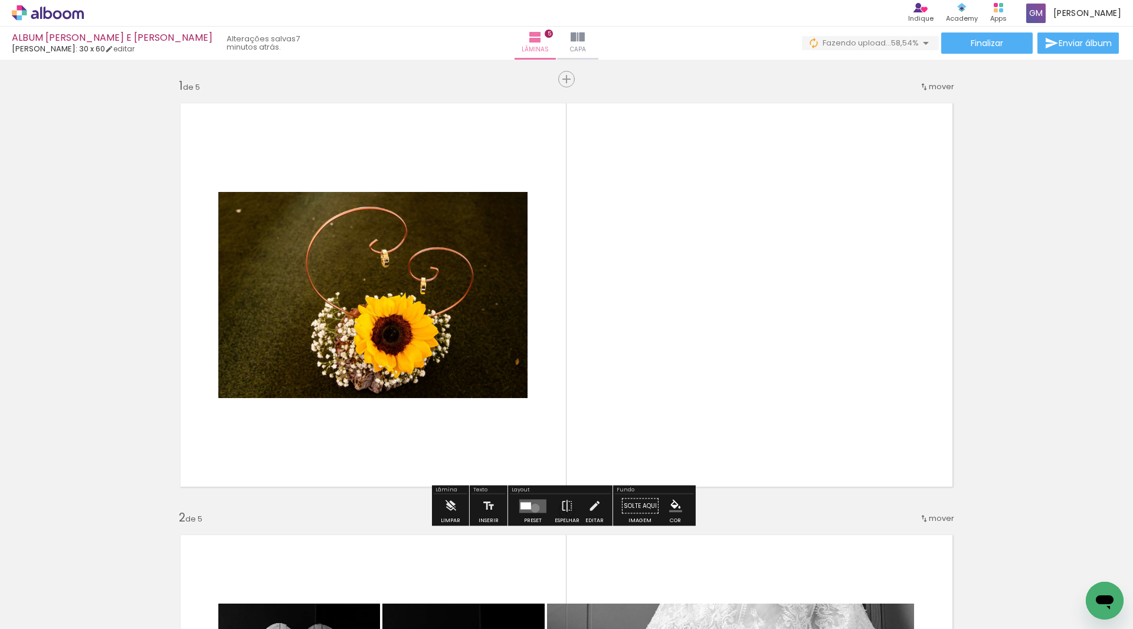
click at [532, 508] on quentale-layouter at bounding box center [533, 506] width 27 height 14
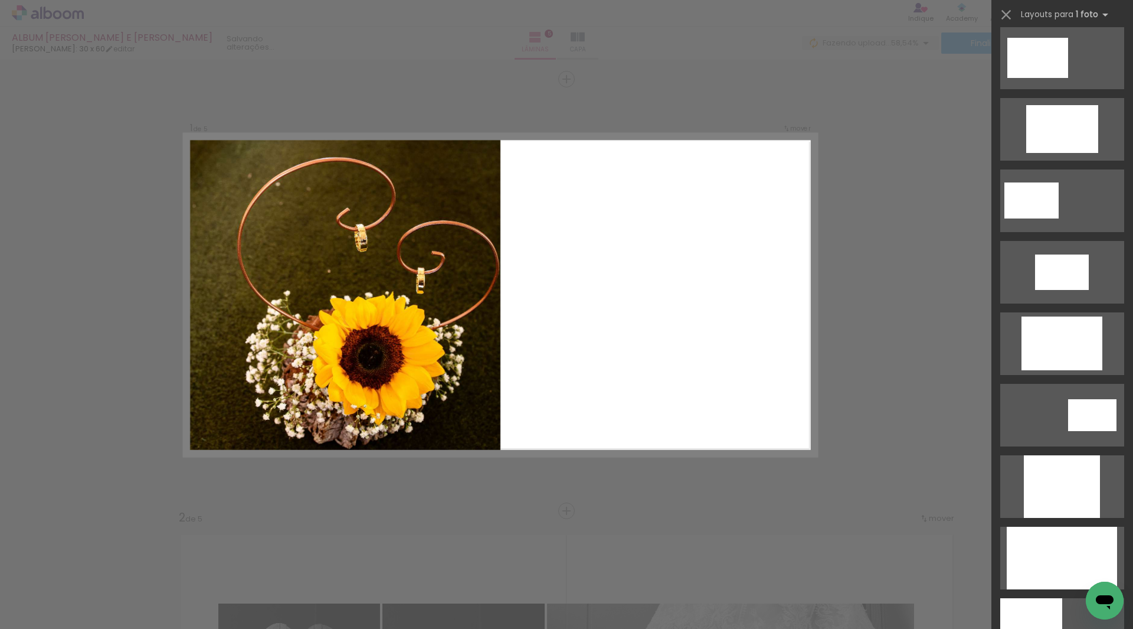
scroll to position [649, 0]
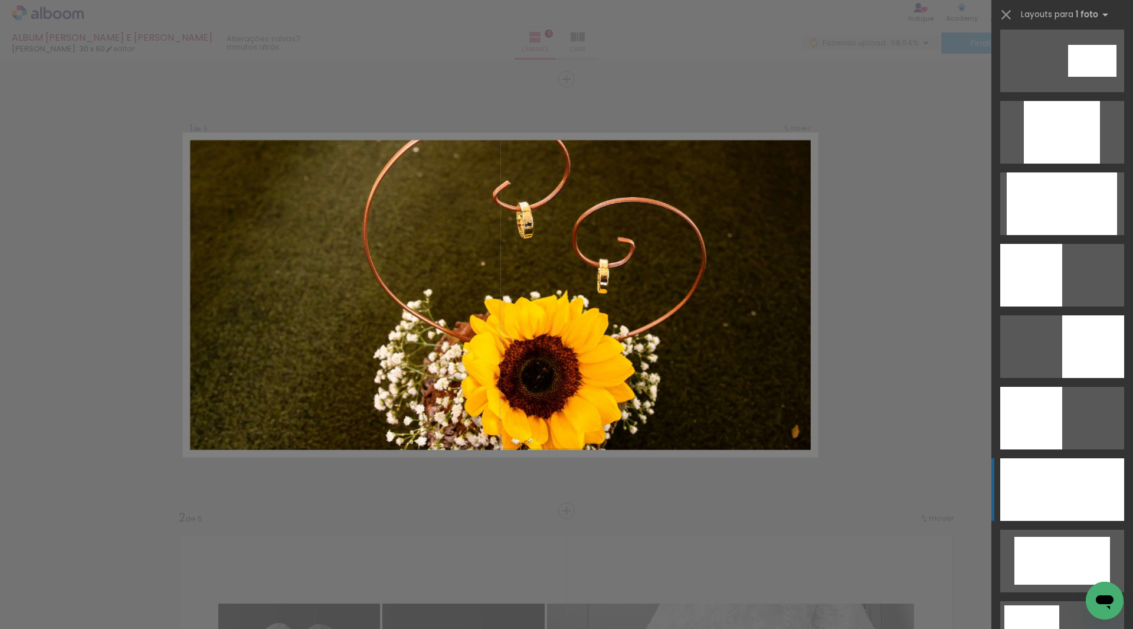
click at [1070, 471] on div at bounding box center [1063, 489] width 124 height 63
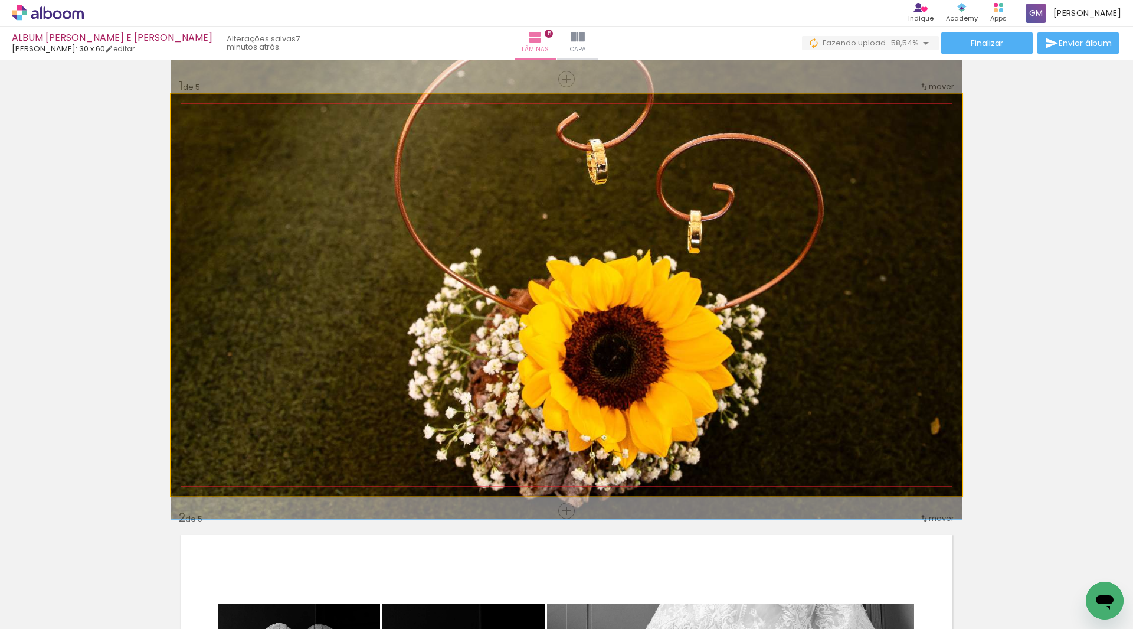
drag, startPoint x: 787, startPoint y: 393, endPoint x: 786, endPoint y: 353, distance: 39.6
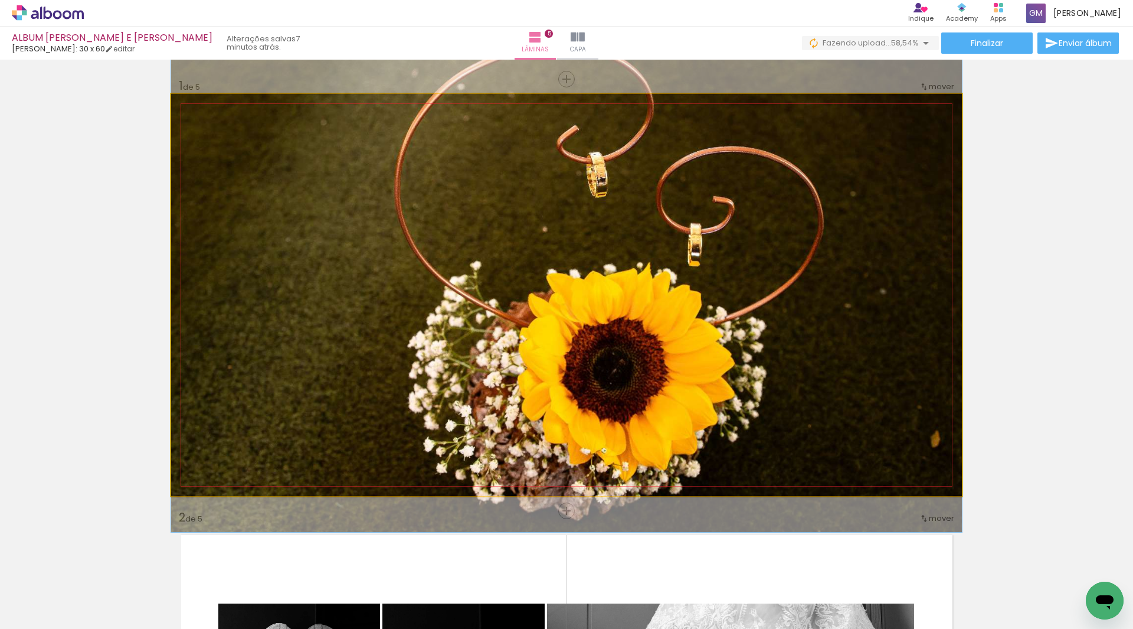
drag, startPoint x: 733, startPoint y: 316, endPoint x: 737, endPoint y: 332, distance: 16.5
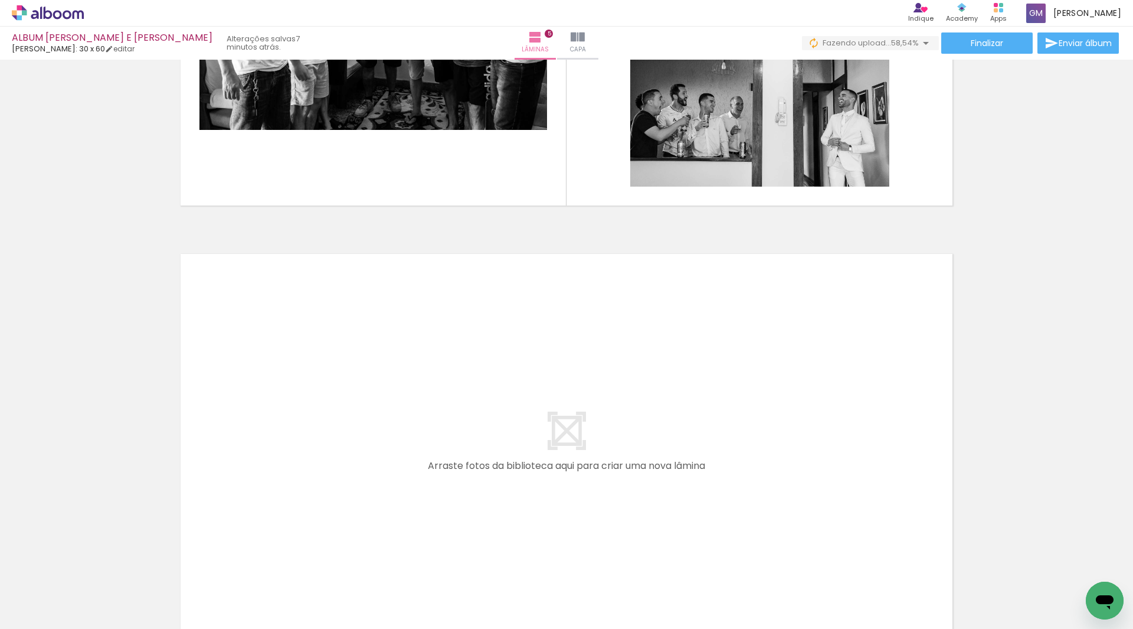
scroll to position [0, 841]
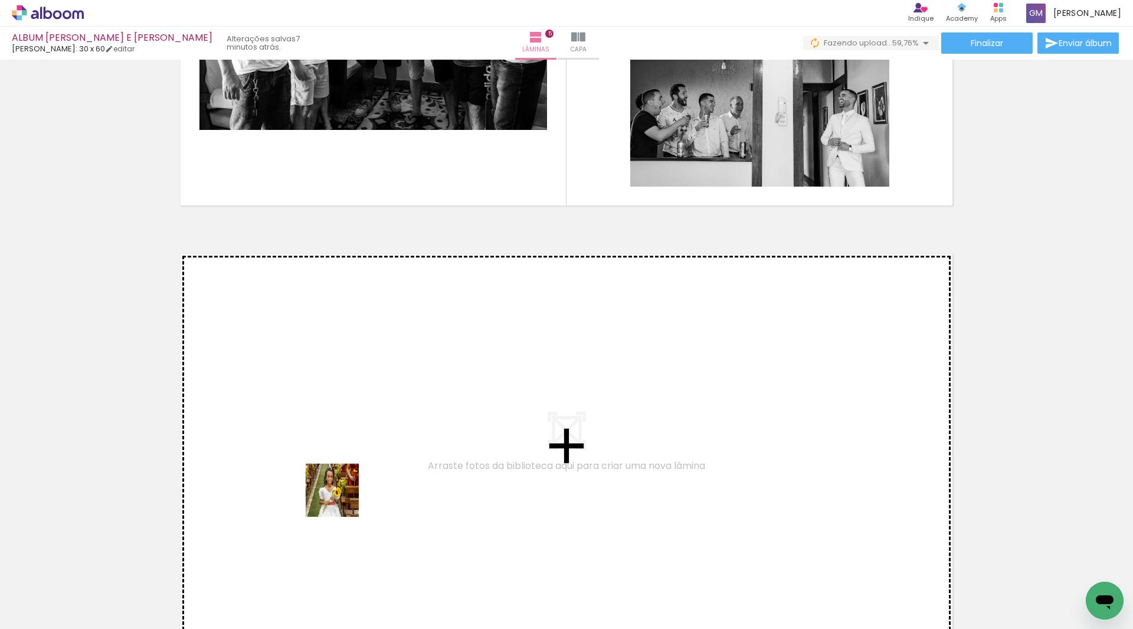
drag, startPoint x: 326, startPoint y: 594, endPoint x: 422, endPoint y: 574, distance: 97.7
click at [341, 479] on quentale-workspace at bounding box center [566, 314] width 1133 height 629
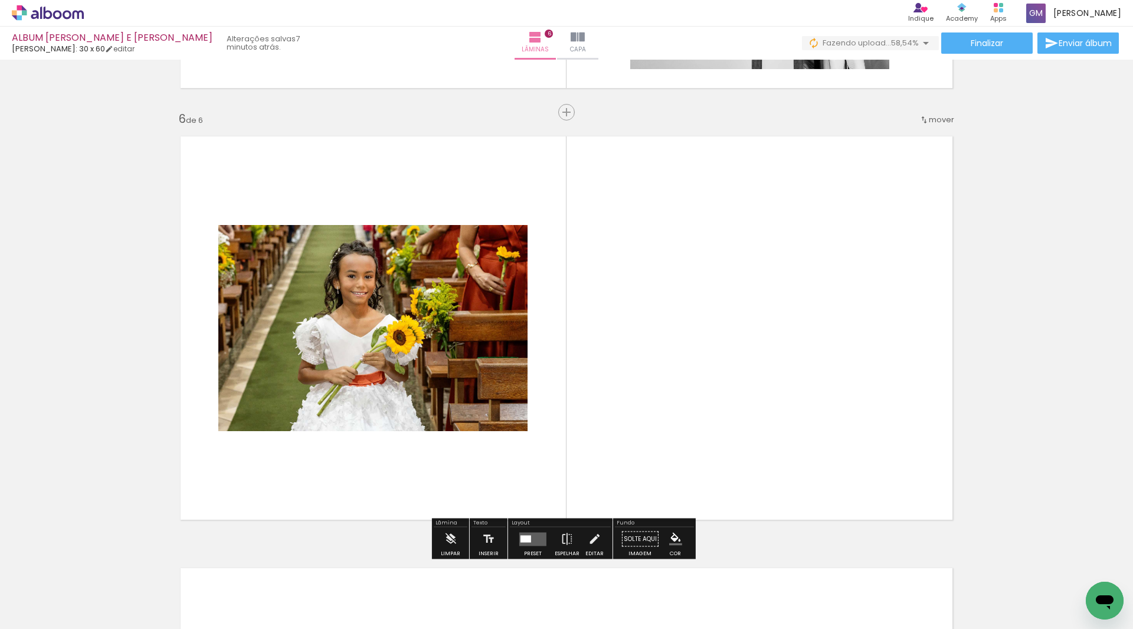
scroll to position [2145, 0]
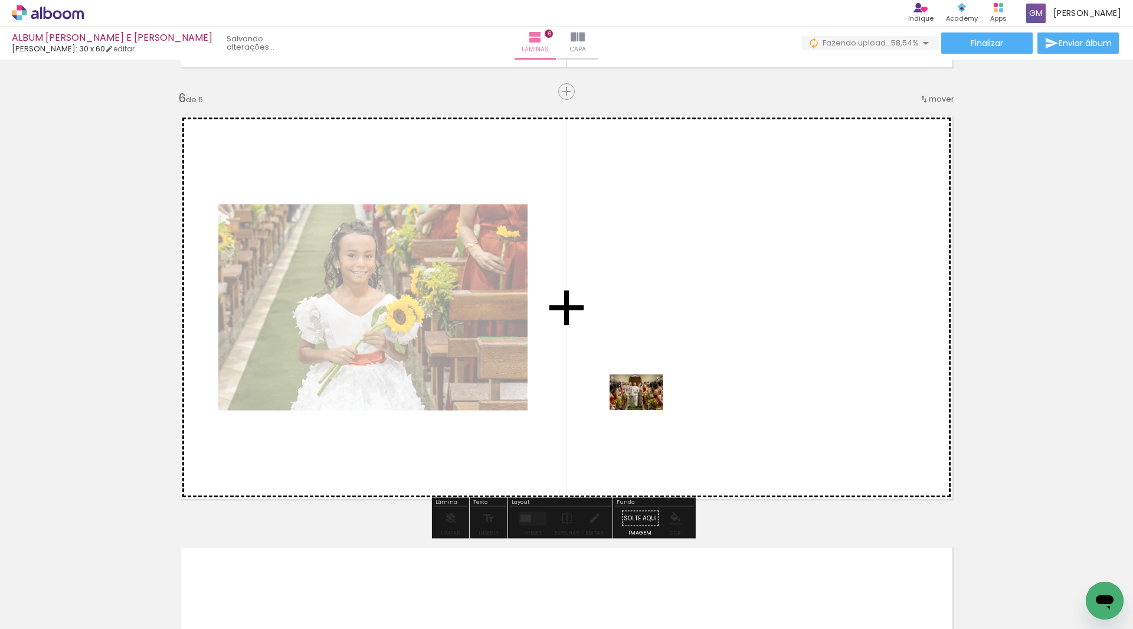
drag, startPoint x: 404, startPoint y: 592, endPoint x: 645, endPoint y: 410, distance: 302.6
click at [645, 410] on quentale-workspace at bounding box center [566, 314] width 1133 height 629
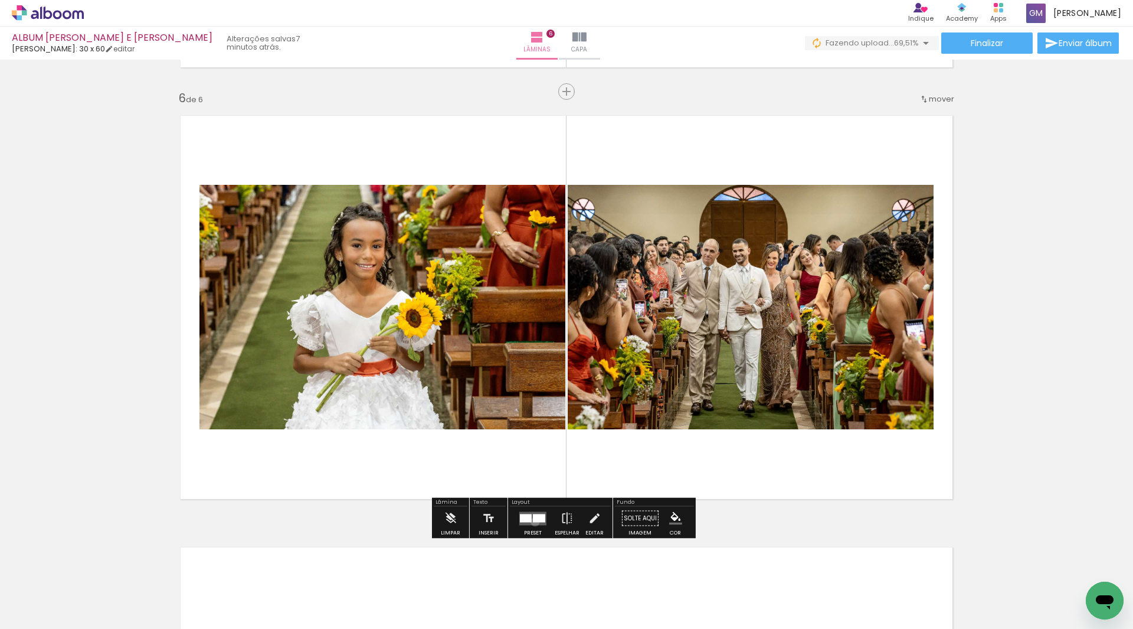
click at [533, 521] on div at bounding box center [539, 518] width 12 height 8
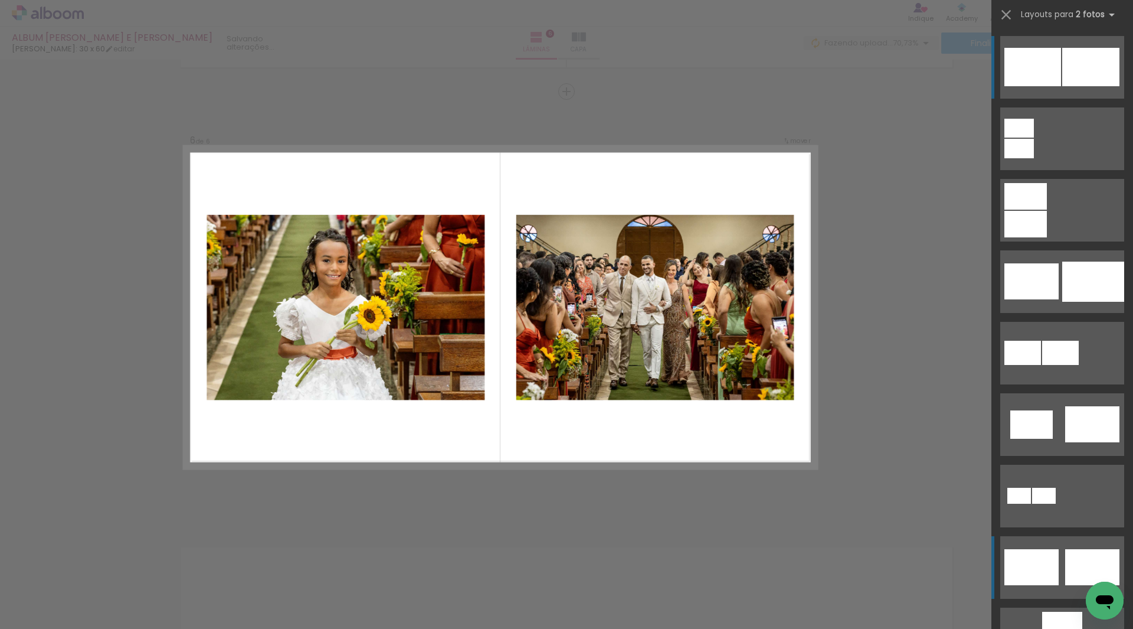
click at [1060, 567] on quentale-layouter at bounding box center [1063, 567] width 124 height 63
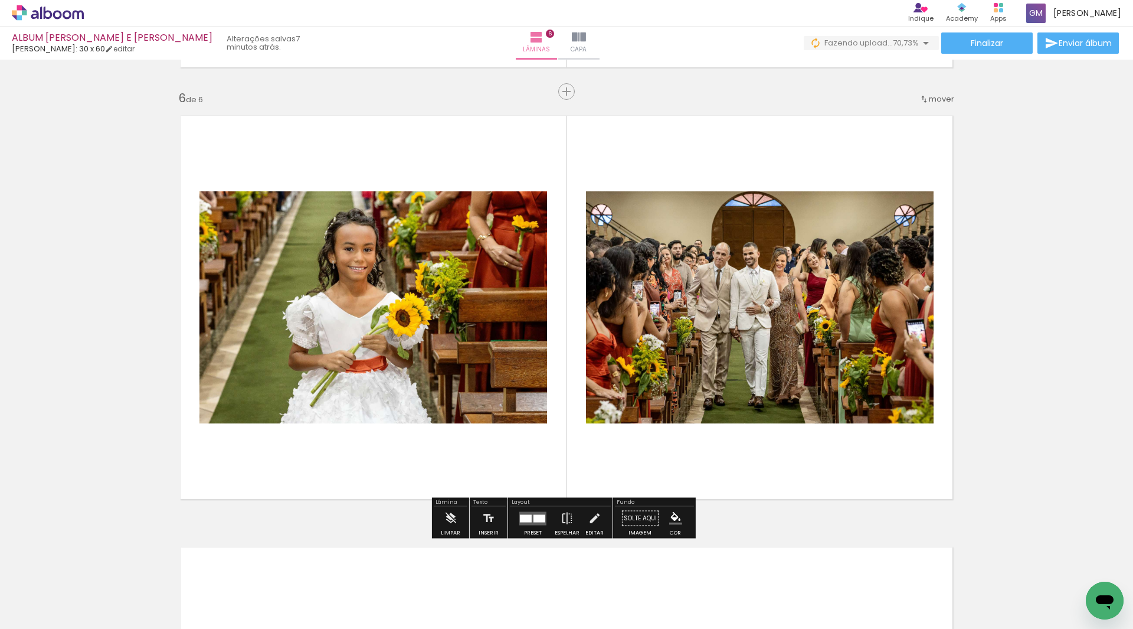
scroll to position [2440, 0]
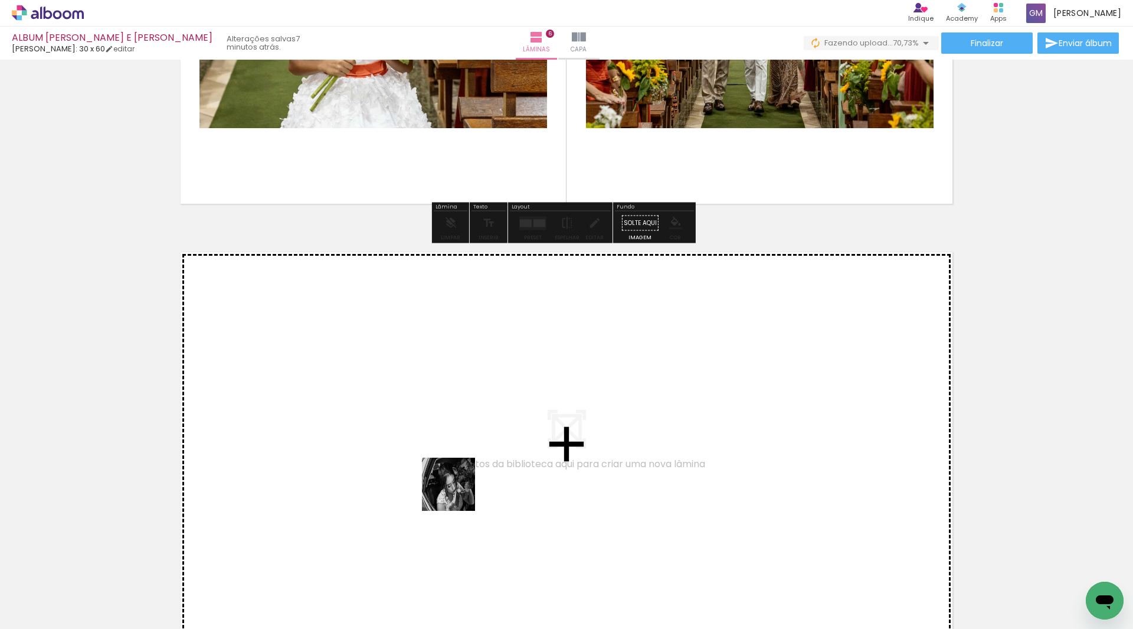
drag, startPoint x: 470, startPoint y: 597, endPoint x: 458, endPoint y: 493, distance: 105.2
click at [458, 493] on quentale-workspace at bounding box center [566, 314] width 1133 height 629
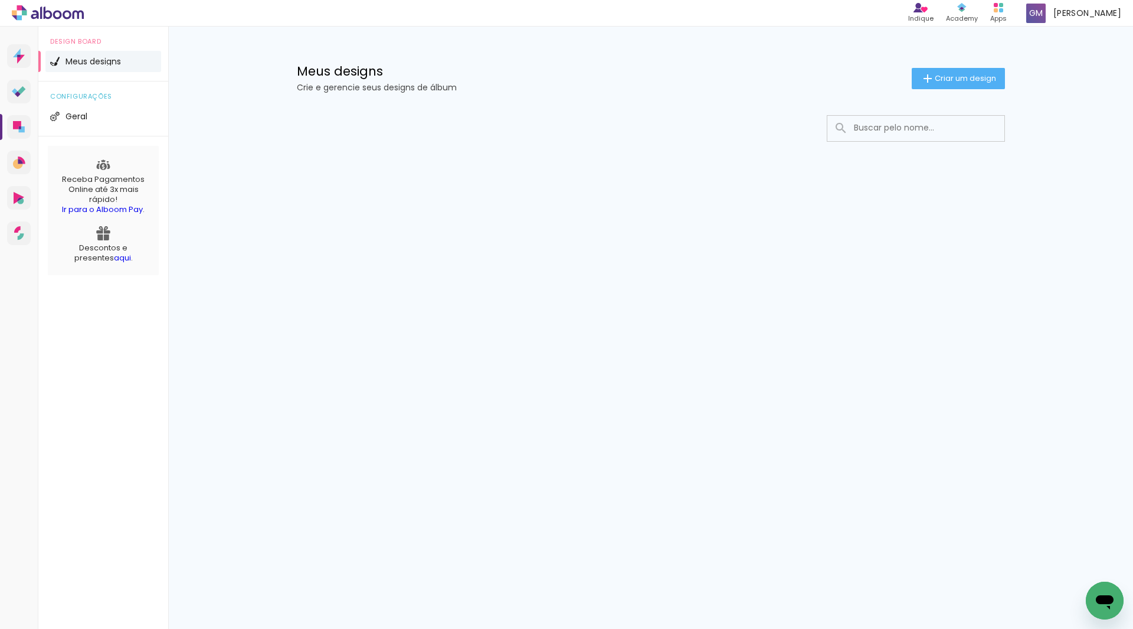
click at [859, 127] on input at bounding box center [932, 128] width 168 height 24
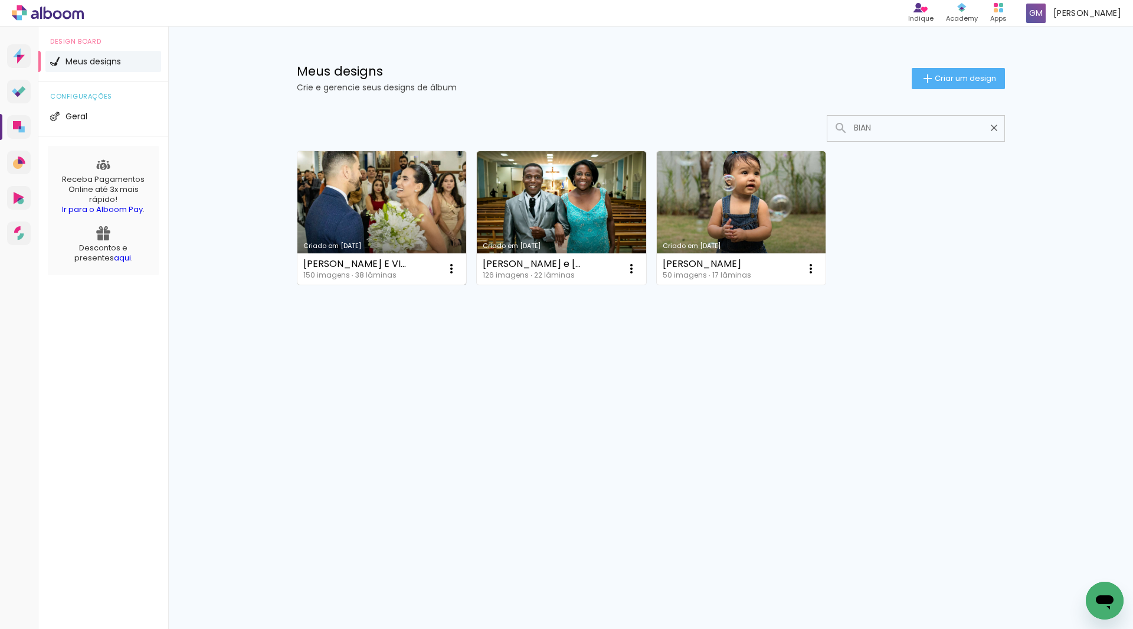
type input "BIAN"
type paper-input "BIAN"
click at [351, 184] on link "Criado em [DATE]" at bounding box center [382, 217] width 169 height 133
